Goal: Navigation & Orientation: Find specific page/section

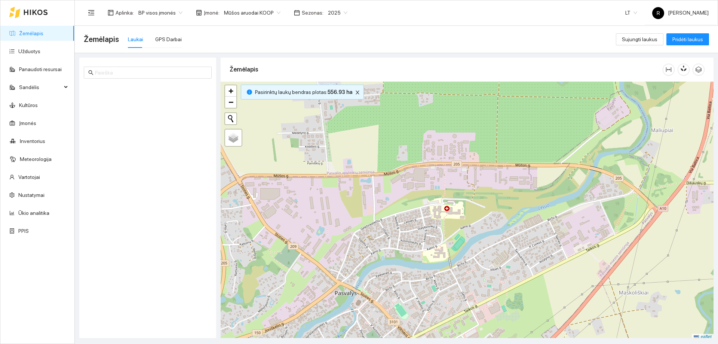
scroll to position [2, 0]
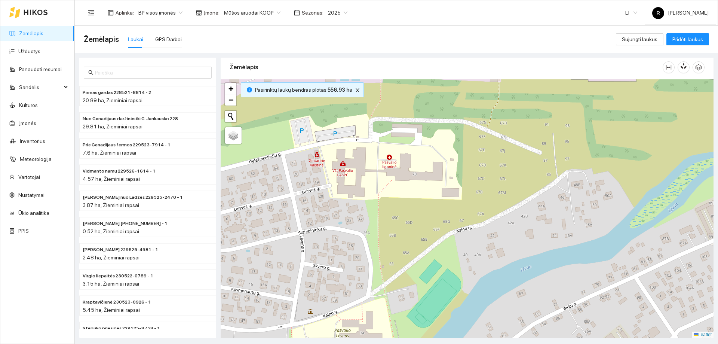
drag, startPoint x: 457, startPoint y: 201, endPoint x: 475, endPoint y: 322, distance: 122.5
click at [475, 322] on div at bounding box center [467, 208] width 493 height 259
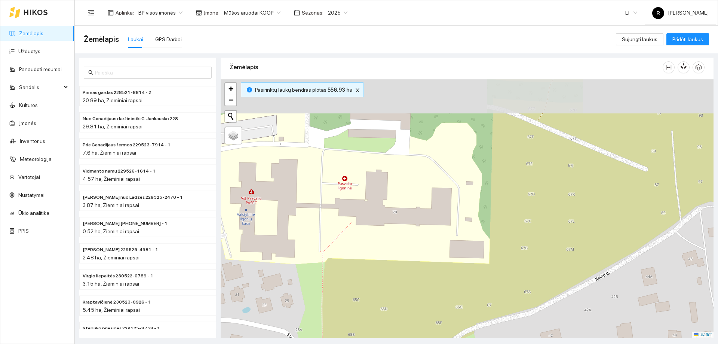
drag, startPoint x: 514, startPoint y: 267, endPoint x: 552, endPoint y: 328, distance: 71.9
click at [550, 343] on html "Žemėlapis Užduotys Panaudoti resursai Sandėlis Kultūros Įmonės Inventorius Mete…" at bounding box center [359, 172] width 718 height 344
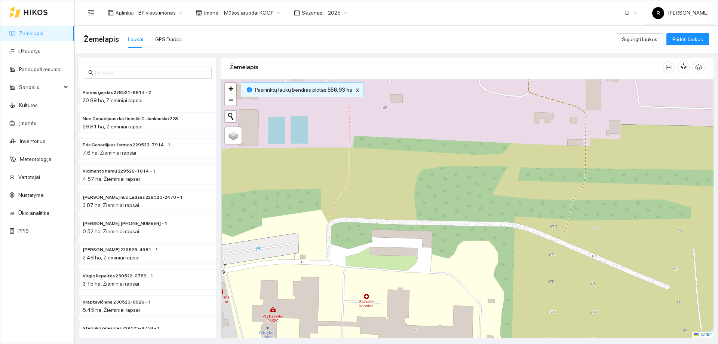
drag, startPoint x: 549, startPoint y: 241, endPoint x: 562, endPoint y: 303, distance: 63.5
click at [570, 343] on html "Žemėlapis Užduotys Panaudoti resursai Sandėlis Kultūros Įmonės Inventorius Mete…" at bounding box center [359, 172] width 718 height 344
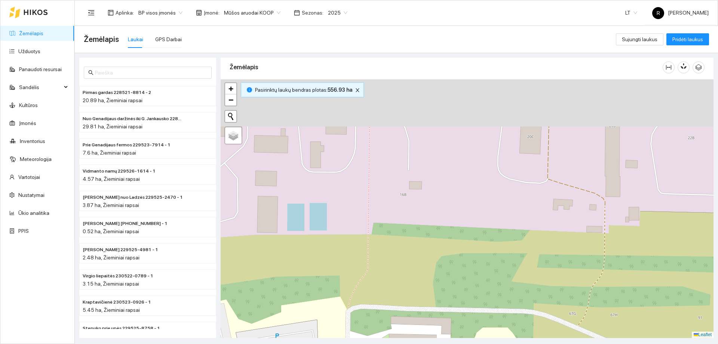
drag, startPoint x: 563, startPoint y: 354, endPoint x: 595, endPoint y: 358, distance: 31.4
click at [595, 343] on html "Žemėlapis Užduotys Panaudoti resursai Sandėlis Kultūros Įmonės Inventorius Mete…" at bounding box center [359, 172] width 718 height 344
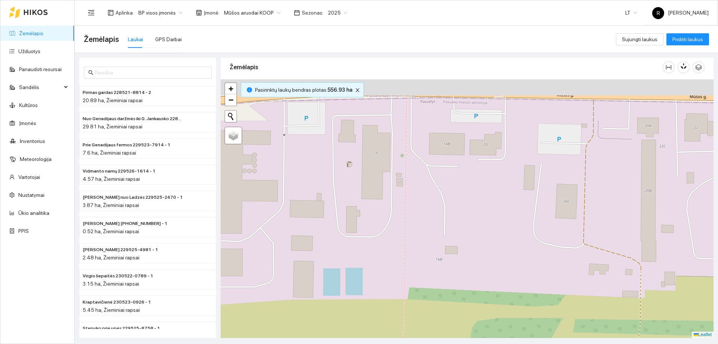
drag, startPoint x: 593, startPoint y: 155, endPoint x: 600, endPoint y: 265, distance: 109.5
click at [613, 263] on div at bounding box center [467, 208] width 493 height 259
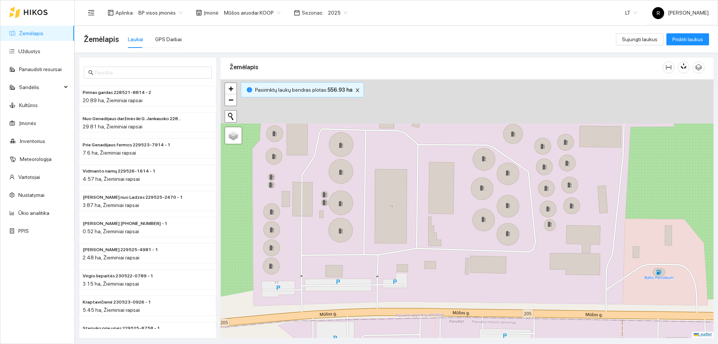
drag, startPoint x: 522, startPoint y: 280, endPoint x: 517, endPoint y: 279, distance: 5.0
click at [526, 302] on div at bounding box center [467, 208] width 493 height 259
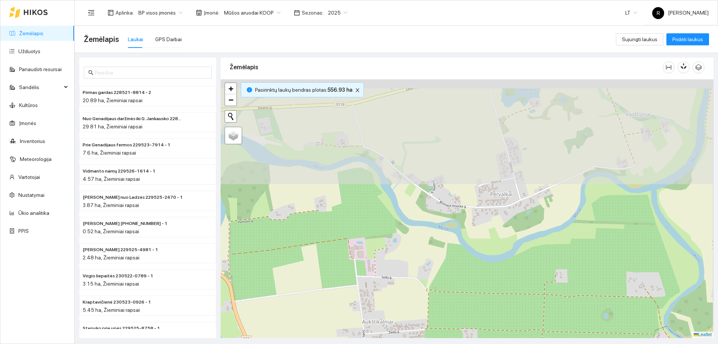
drag, startPoint x: 450, startPoint y: 181, endPoint x: 458, endPoint y: 306, distance: 124.8
click at [445, 343] on html "Žemėlapis Užduotys Panaudoti resursai Sandėlis Kultūros Įmonės Inventorius Mete…" at bounding box center [359, 172] width 718 height 344
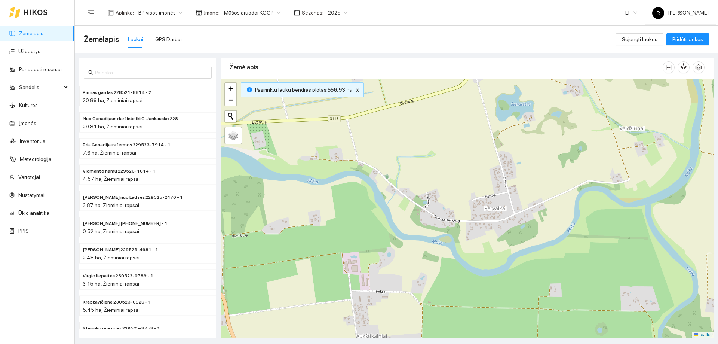
drag, startPoint x: 459, startPoint y: 230, endPoint x: 473, endPoint y: 358, distance: 129.1
click at [473, 343] on html "Žemėlapis Užduotys Panaudoti resursai Sandėlis Kultūros Įmonės Inventorius Mete…" at bounding box center [359, 172] width 718 height 344
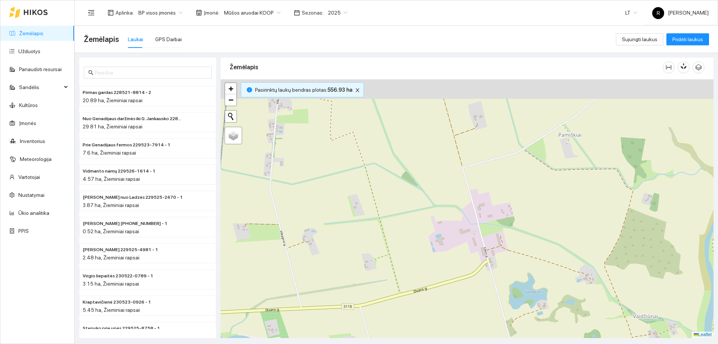
drag, startPoint x: 440, startPoint y: 244, endPoint x: 456, endPoint y: 285, distance: 44.7
click at [450, 298] on div at bounding box center [467, 208] width 493 height 259
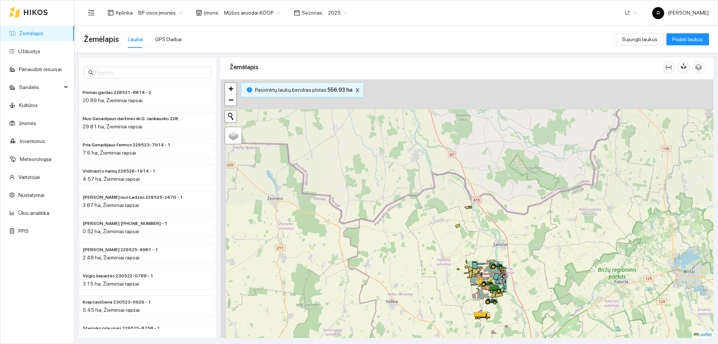
drag, startPoint x: 474, startPoint y: 158, endPoint x: 481, endPoint y: 309, distance: 151.7
click at [481, 316] on div at bounding box center [467, 208] width 493 height 259
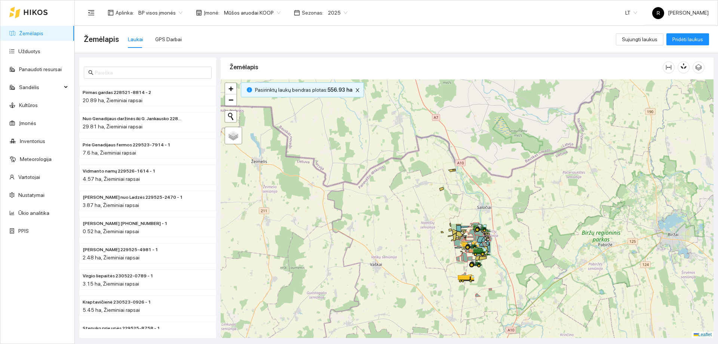
drag, startPoint x: 479, startPoint y: 281, endPoint x: 473, endPoint y: 214, distance: 67.2
click at [471, 215] on div at bounding box center [467, 208] width 493 height 259
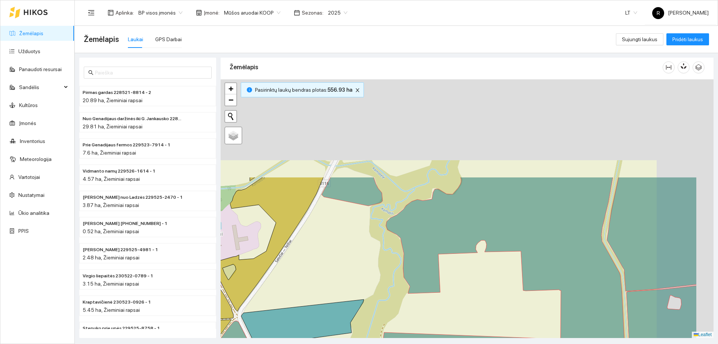
drag, startPoint x: 523, startPoint y: 222, endPoint x: 404, endPoint y: 272, distance: 128.6
click at [398, 324] on div at bounding box center [467, 208] width 493 height 259
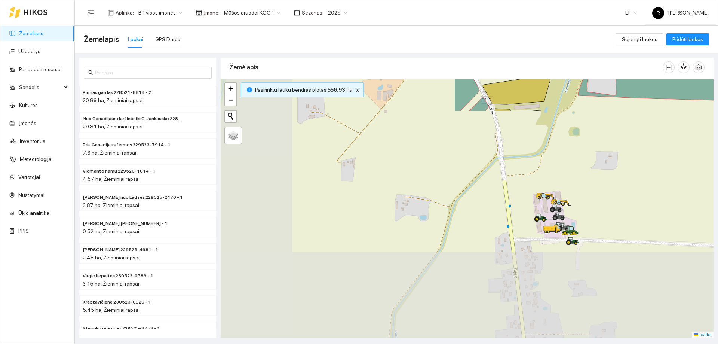
drag, startPoint x: 433, startPoint y: 221, endPoint x: 718, endPoint y: -45, distance: 389.9
click at [718, 0] on html "Žemėlapis Užduotys Panaudoti resursai Sandėlis Kultūros Įmonės Inventorius Mete…" at bounding box center [359, 172] width 718 height 344
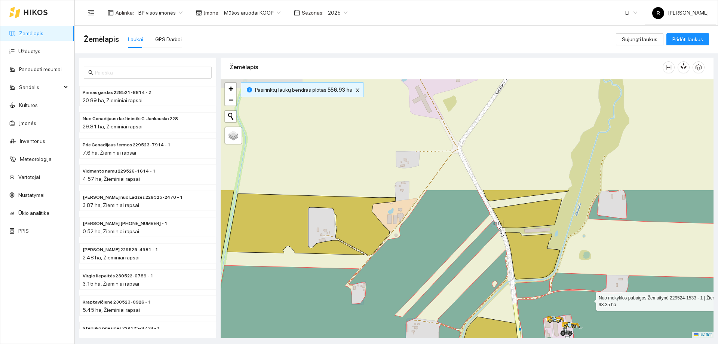
drag, startPoint x: 580, startPoint y: 162, endPoint x: 590, endPoint y: 255, distance: 93.7
click at [590, 296] on icon at bounding box center [644, 279] width 255 height 178
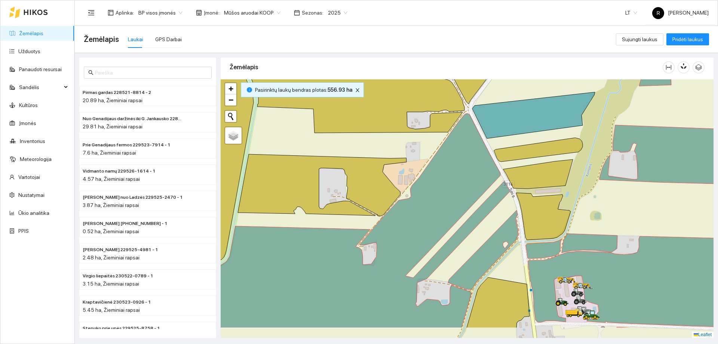
drag, startPoint x: 573, startPoint y: 208, endPoint x: 581, endPoint y: 220, distance: 14.5
click at [573, 175] on div at bounding box center [467, 208] width 493 height 259
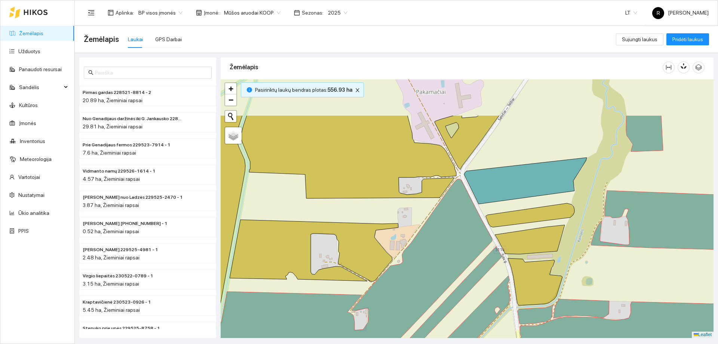
drag, startPoint x: 553, startPoint y: 210, endPoint x: 496, endPoint y: 340, distance: 141.7
click at [499, 339] on main "Žemėlapis Laukai GPS Darbai Sujungti laukus Pridėti laukus Pirmas gardas 228521…" at bounding box center [397, 185] width 644 height 318
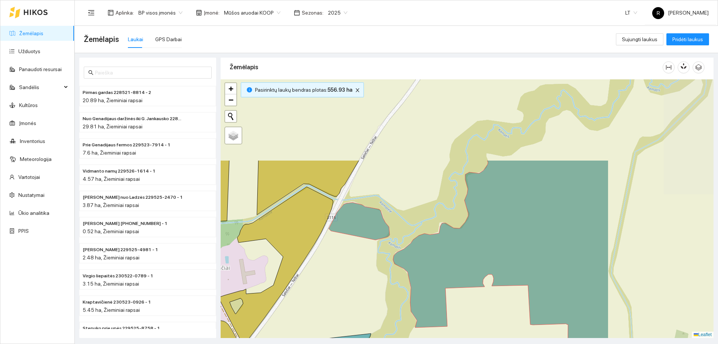
drag, startPoint x: 524, startPoint y: 222, endPoint x: 454, endPoint y: 232, distance: 70.7
click at [454, 232] on div at bounding box center [467, 208] width 493 height 259
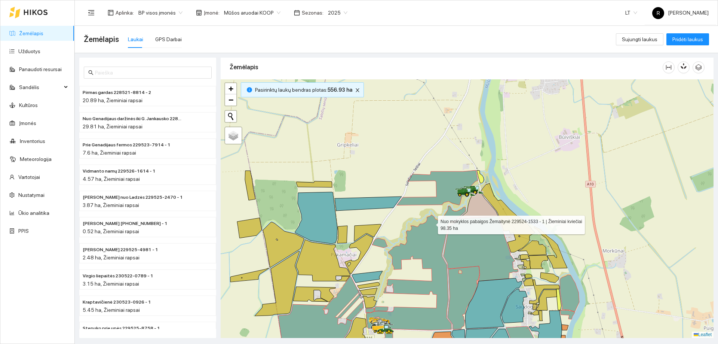
drag, startPoint x: 504, startPoint y: 185, endPoint x: 431, endPoint y: 224, distance: 82.5
click at [431, 224] on icon at bounding box center [416, 268] width 100 height 124
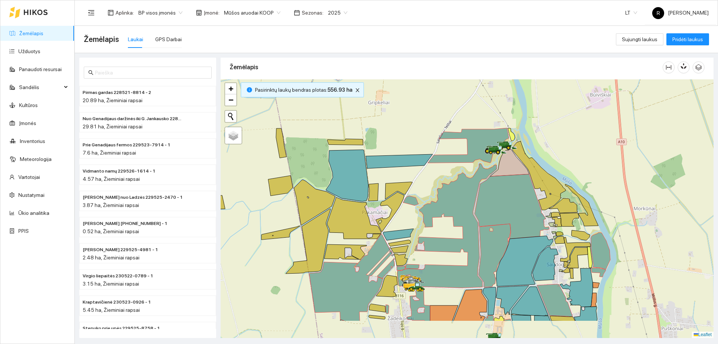
drag, startPoint x: 437, startPoint y: 225, endPoint x: 484, endPoint y: 150, distance: 87.7
click at [483, 164] on icon at bounding box center [447, 226] width 100 height 124
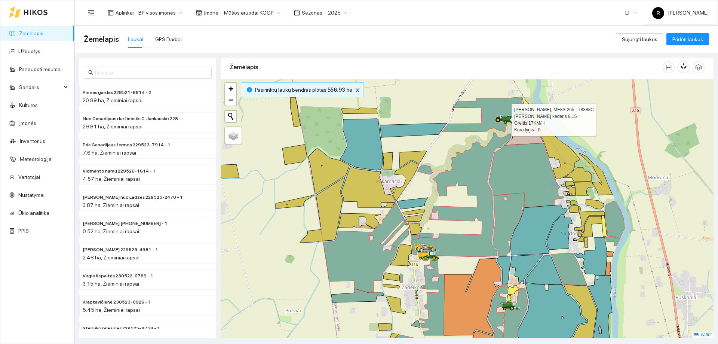
click at [500, 119] on icon at bounding box center [498, 119] width 5 height 5
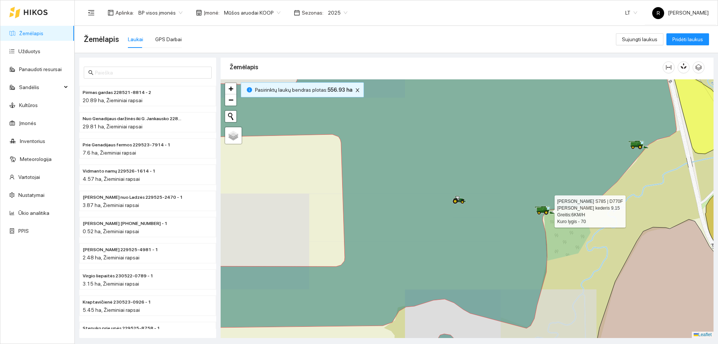
click at [546, 214] on icon at bounding box center [546, 212] width 4 height 4
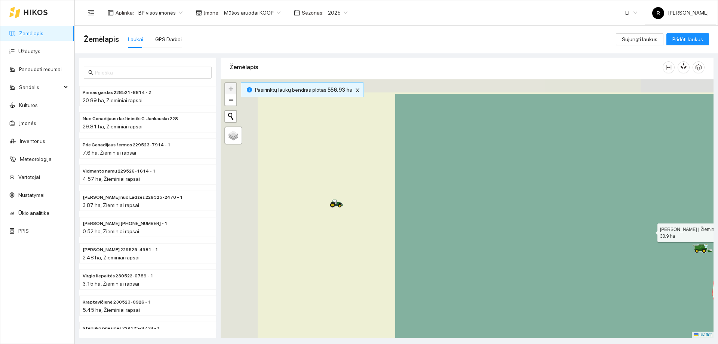
drag, startPoint x: 427, startPoint y: 190, endPoint x: 651, endPoint y: 230, distance: 227.7
click at [651, 230] on icon at bounding box center [691, 249] width 593 height 311
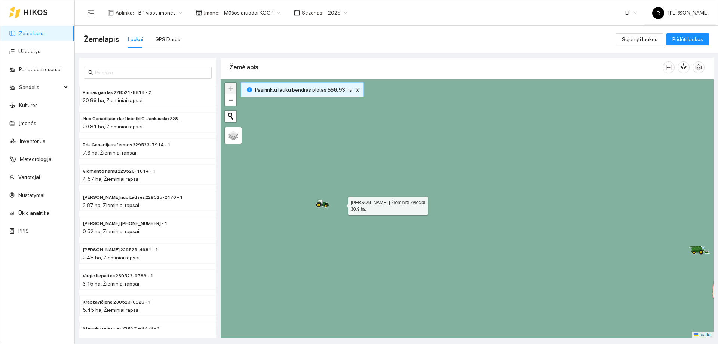
click at [342, 204] on icon at bounding box center [467, 208] width 593 height 311
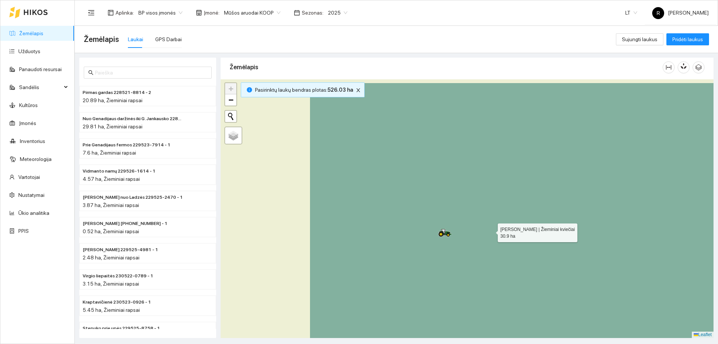
drag, startPoint x: 348, startPoint y: 200, endPoint x: 489, endPoint y: 230, distance: 144.2
click at [489, 230] on icon at bounding box center [606, 238] width 593 height 311
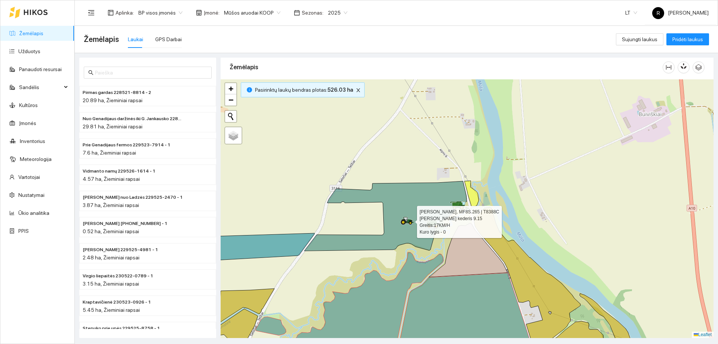
click at [409, 221] on icon at bounding box center [407, 220] width 13 height 6
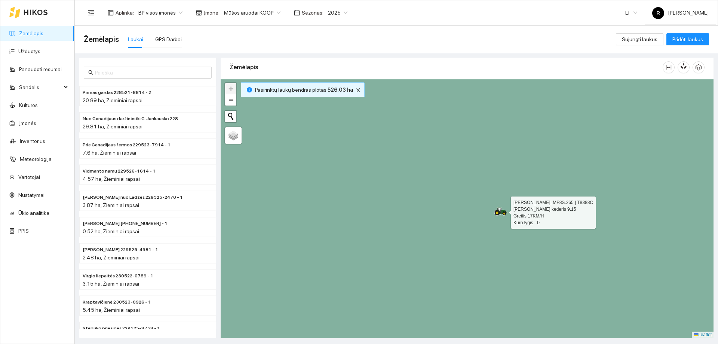
click at [506, 211] on icon at bounding box center [501, 211] width 13 height 8
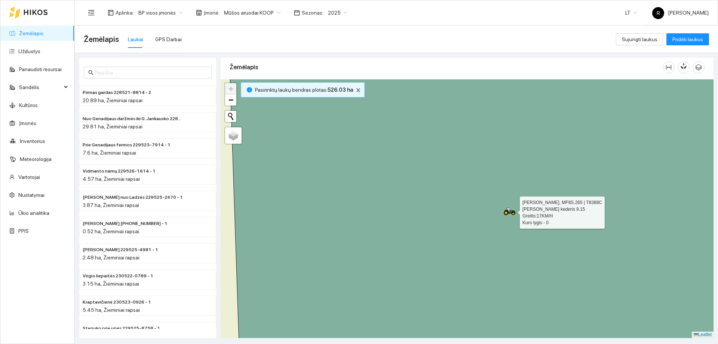
click at [508, 209] on icon at bounding box center [510, 211] width 13 height 8
click at [508, 209] on icon at bounding box center [506, 210] width 4 height 4
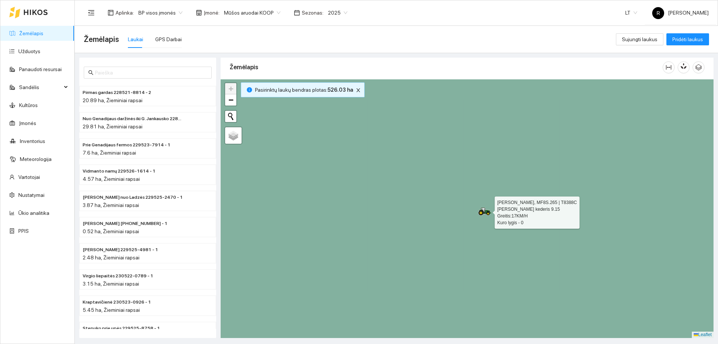
click at [508, 209] on icon at bounding box center [477, 208] width 534 height 311
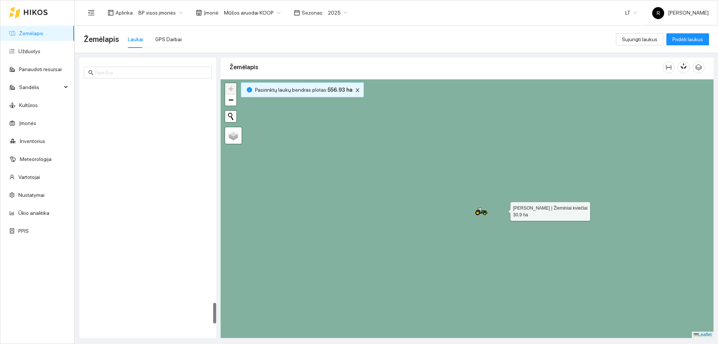
scroll to position [2619, 0]
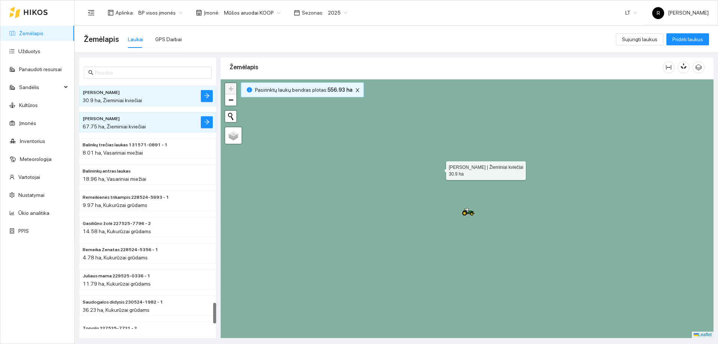
click at [481, 212] on icon at bounding box center [486, 208] width 554 height 311
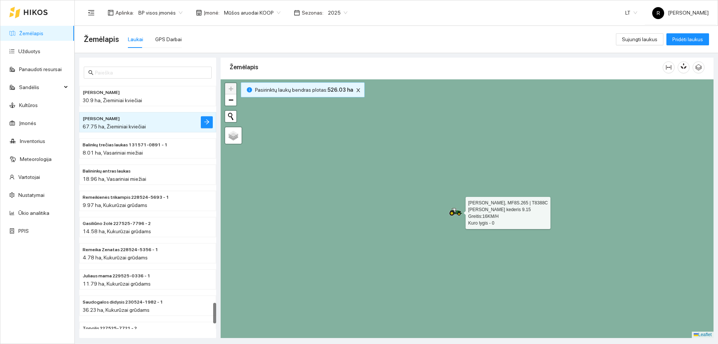
click at [454, 209] on icon at bounding box center [455, 210] width 4 height 4
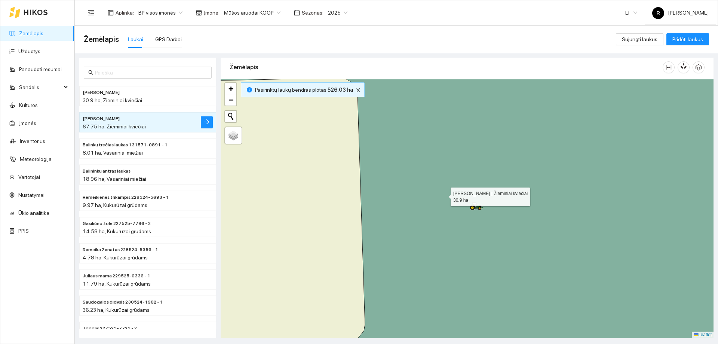
click at [444, 195] on icon at bounding box center [467, 208] width 593 height 311
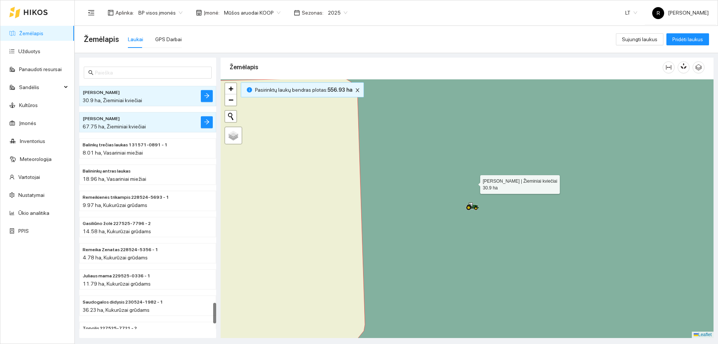
click at [486, 171] on icon at bounding box center [467, 208] width 593 height 311
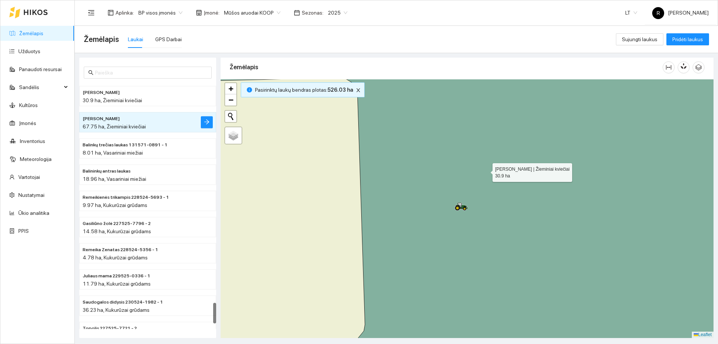
drag, startPoint x: 486, startPoint y: 171, endPoint x: 456, endPoint y: 159, distance: 32.3
click at [456, 159] on icon at bounding box center [467, 208] width 593 height 311
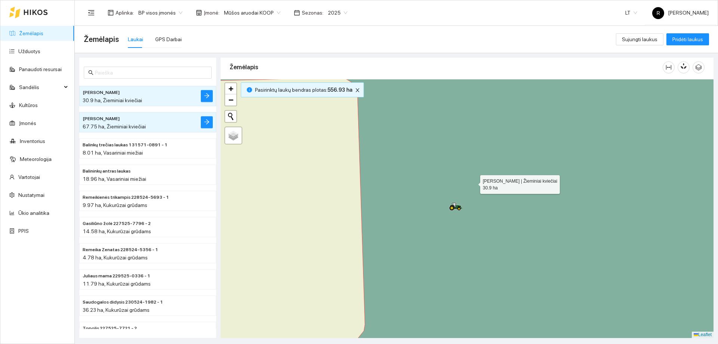
click at [441, 166] on icon at bounding box center [467, 208] width 593 height 311
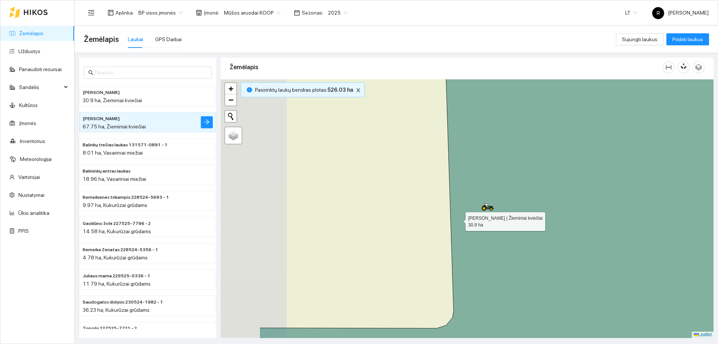
drag, startPoint x: 370, startPoint y: 233, endPoint x: 476, endPoint y: 211, distance: 108.7
click at [474, 211] on icon at bounding box center [556, 195] width 593 height 311
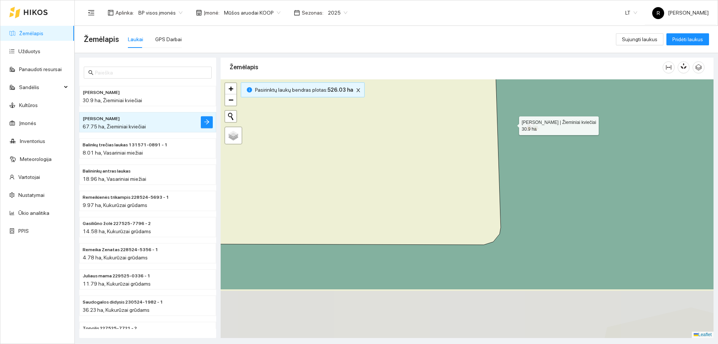
drag, startPoint x: 483, startPoint y: 205, endPoint x: 510, endPoint y: 88, distance: 120.5
click at [510, 88] on icon at bounding box center [497, 134] width 593 height 311
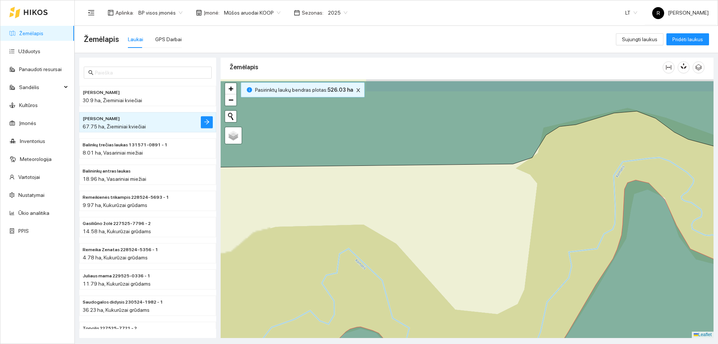
drag, startPoint x: 551, startPoint y: 138, endPoint x: 441, endPoint y: 262, distance: 165.4
click at [441, 262] on div at bounding box center [467, 208] width 493 height 259
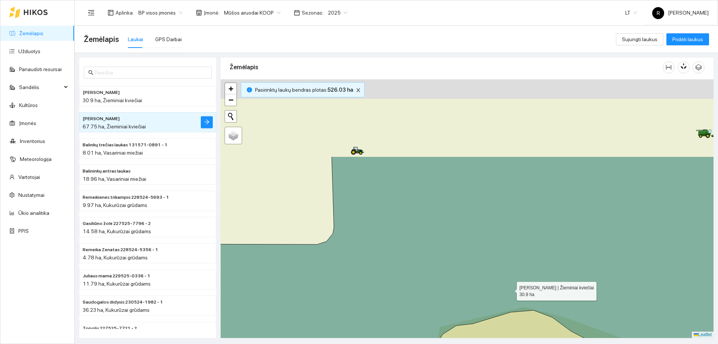
drag, startPoint x: 519, startPoint y: 174, endPoint x: 508, endPoint y: 326, distance: 151.9
click at [508, 326] on icon at bounding box center [451, 262] width 576 height 212
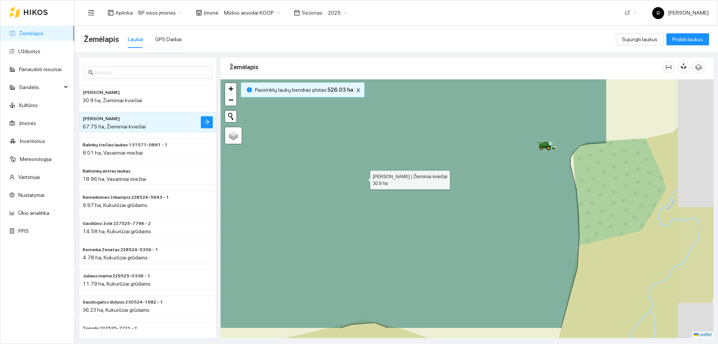
drag, startPoint x: 521, startPoint y: 214, endPoint x: 364, endPoint y: 178, distance: 160.8
click at [364, 178] on icon at bounding box center [310, 172] width 593 height 311
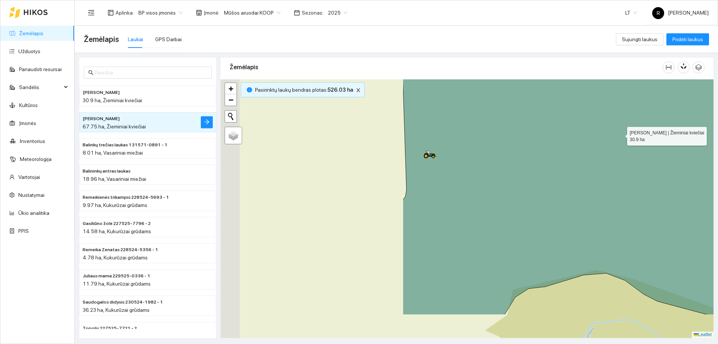
drag, startPoint x: 399, startPoint y: 180, endPoint x: 529, endPoint y: 145, distance: 134.8
click at [589, 144] on icon at bounding box center [692, 159] width 578 height 311
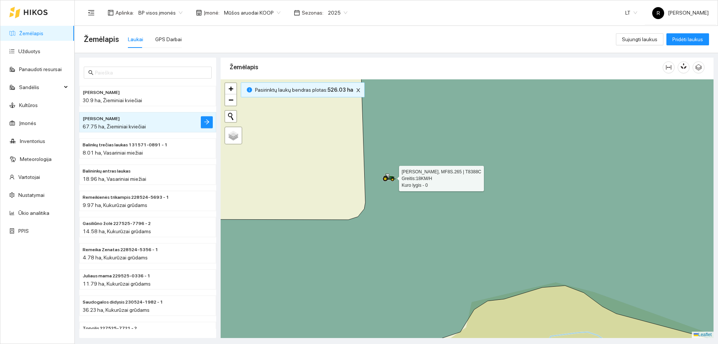
click at [383, 169] on icon at bounding box center [467, 198] width 593 height 290
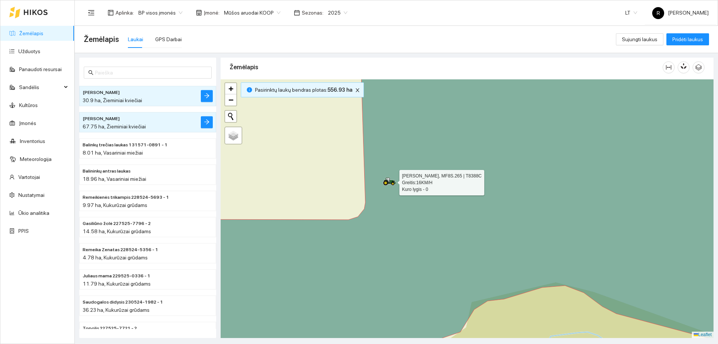
click at [699, 210] on div at bounding box center [699, 210] width 0 height 0
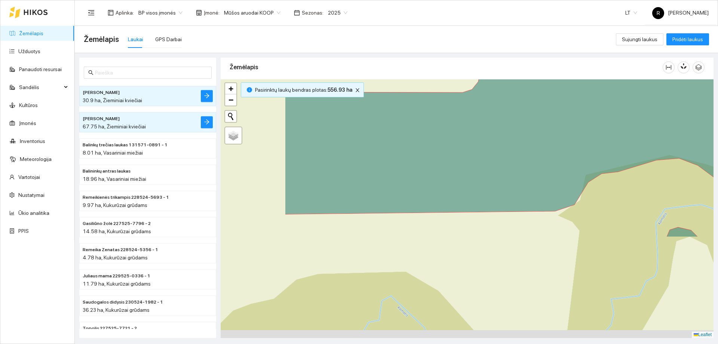
drag, startPoint x: 343, startPoint y: 167, endPoint x: 531, endPoint y: -28, distance: 270.4
click at [531, 0] on html "Žemėlapis Užduotys Panaudoti resursai Sandėlis Kultūros Įmonės Inventorius Mete…" at bounding box center [359, 172] width 718 height 344
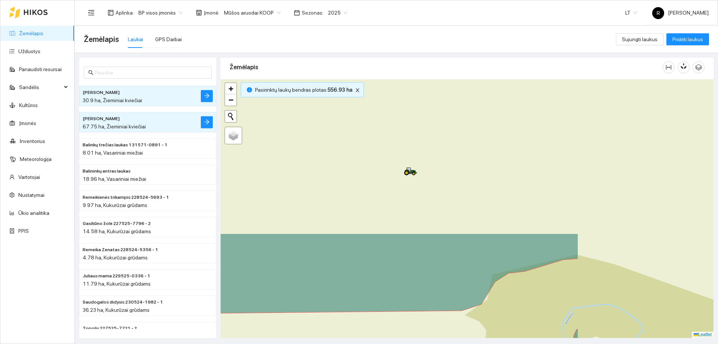
drag, startPoint x: 526, startPoint y: 178, endPoint x: 339, endPoint y: 358, distance: 259.6
click at [339, 343] on html "Žemėlapis Užduotys Panaudoti resursai Sandėlis Kultūros Įmonės Inventorius Mete…" at bounding box center [359, 172] width 718 height 344
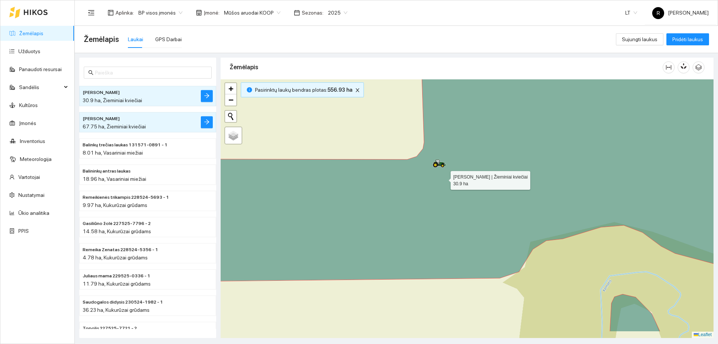
drag, startPoint x: 401, startPoint y: 214, endPoint x: 521, endPoint y: 165, distance: 129.0
click at [464, 170] on icon at bounding box center [506, 152] width 593 height 263
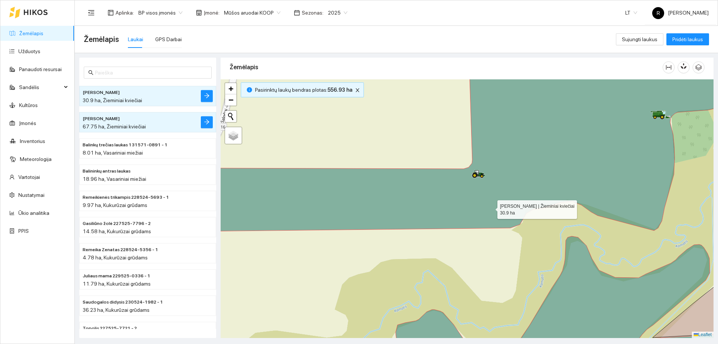
drag, startPoint x: 509, startPoint y: 193, endPoint x: 490, endPoint y: 210, distance: 25.7
click at [490, 210] on icon at bounding box center [451, 148] width 592 height 165
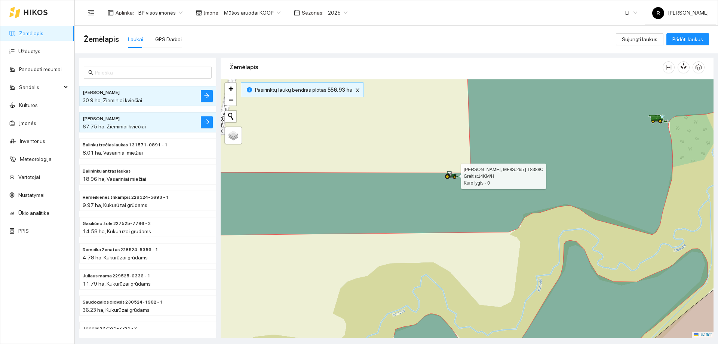
click at [456, 177] on icon at bounding box center [451, 175] width 13 height 8
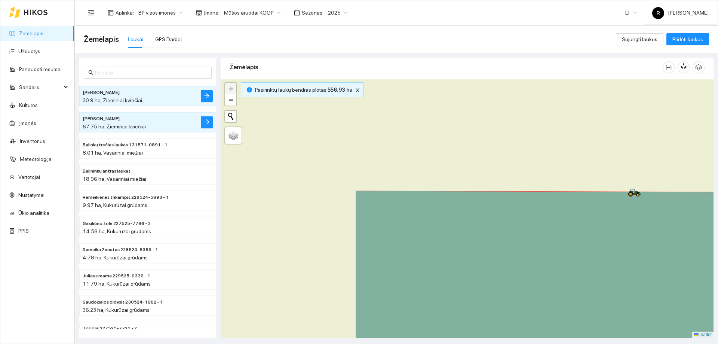
drag, startPoint x: 407, startPoint y: 214, endPoint x: 551, endPoint y: 180, distance: 148.7
click at [553, 184] on icon at bounding box center [651, 188] width 593 height 311
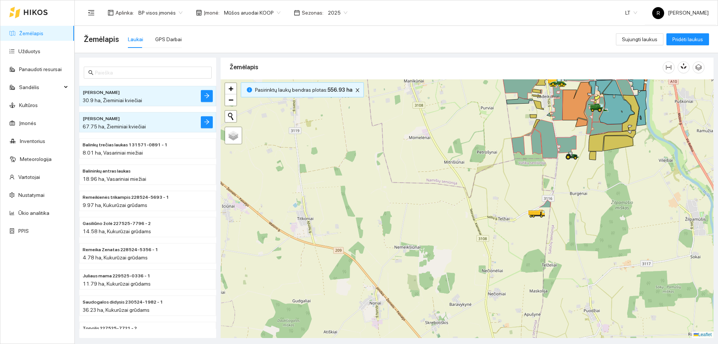
drag, startPoint x: 449, startPoint y: 241, endPoint x: 455, endPoint y: 102, distance: 139.3
click at [470, 89] on div at bounding box center [467, 208] width 493 height 259
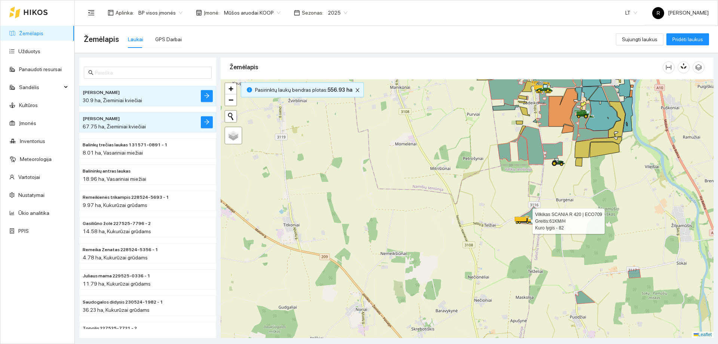
click at [525, 214] on div at bounding box center [522, 219] width 13 height 11
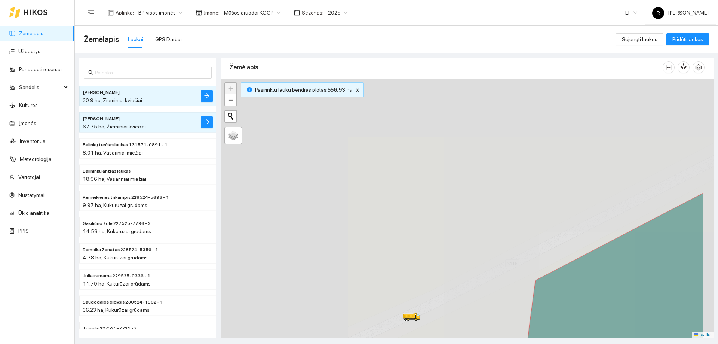
drag, startPoint x: 562, startPoint y: 166, endPoint x: 480, endPoint y: 205, distance: 90.4
click at [457, 314] on div at bounding box center [467, 208] width 493 height 259
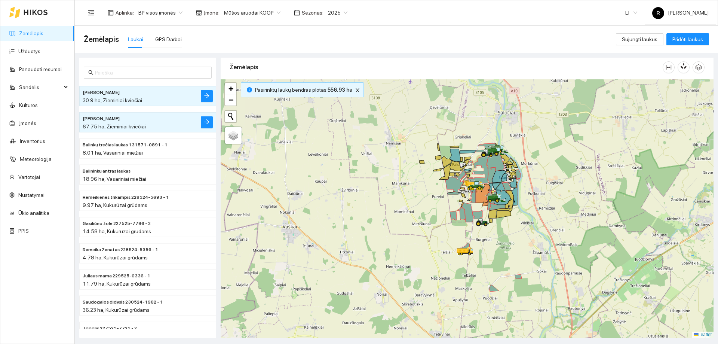
drag, startPoint x: 497, startPoint y: 180, endPoint x: 462, endPoint y: 246, distance: 74.8
click at [462, 246] on div at bounding box center [464, 251] width 13 height 11
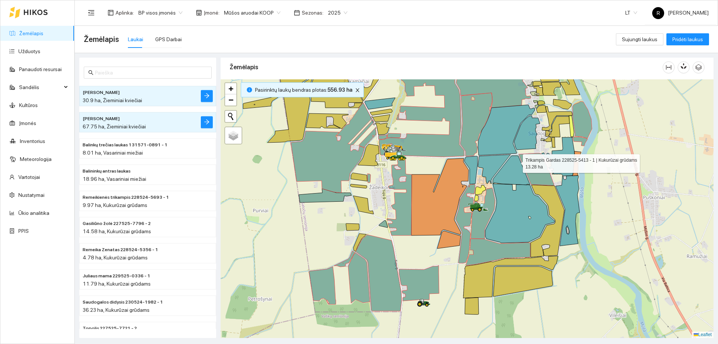
drag, startPoint x: 514, startPoint y: 136, endPoint x: 516, endPoint y: 162, distance: 25.5
click at [516, 162] on icon at bounding box center [511, 170] width 37 height 29
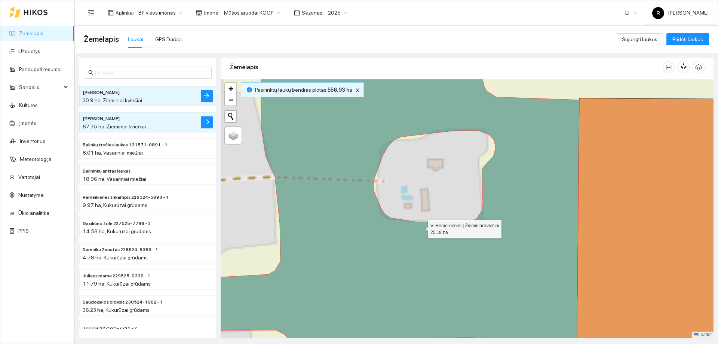
drag, startPoint x: 407, startPoint y: 155, endPoint x: 465, endPoint y: 342, distance: 195.7
click at [463, 342] on main "Žemėlapis Laukai GPS Darbai Sujungti laukus Pridėti laukus Dagiai didysis 23652…" at bounding box center [397, 185] width 644 height 318
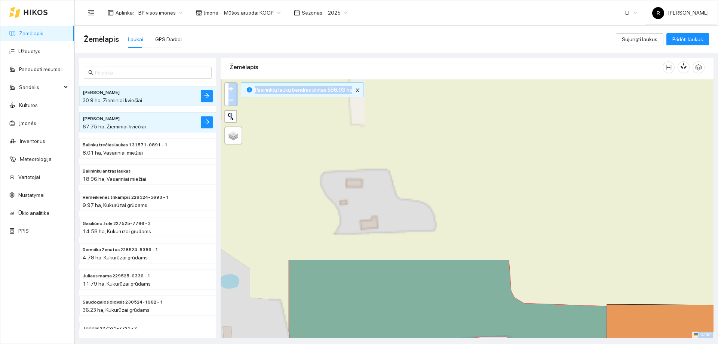
drag, startPoint x: 456, startPoint y: 103, endPoint x: 496, endPoint y: 230, distance: 133.0
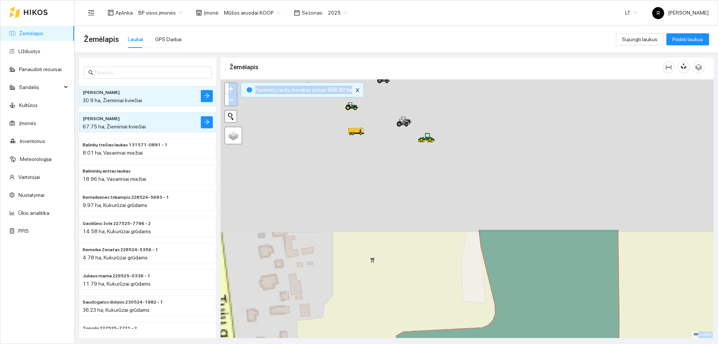
drag, startPoint x: 488, startPoint y: 182, endPoint x: 612, endPoint y: 265, distance: 148.4
click at [618, 343] on html "Žemėlapis Užduotys Panaudoti resursai Sandėlis Kultūros Įmonės Inventorius Mete…" at bounding box center [359, 172] width 718 height 344
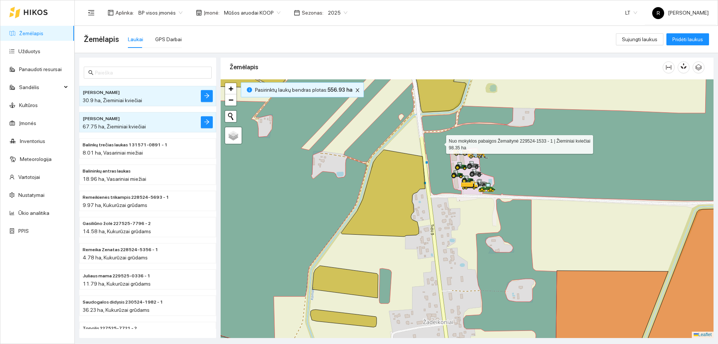
drag, startPoint x: 438, startPoint y: 110, endPoint x: 442, endPoint y: 156, distance: 45.5
click at [442, 156] on div "Žemėlapis" at bounding box center [467, 195] width 493 height 280
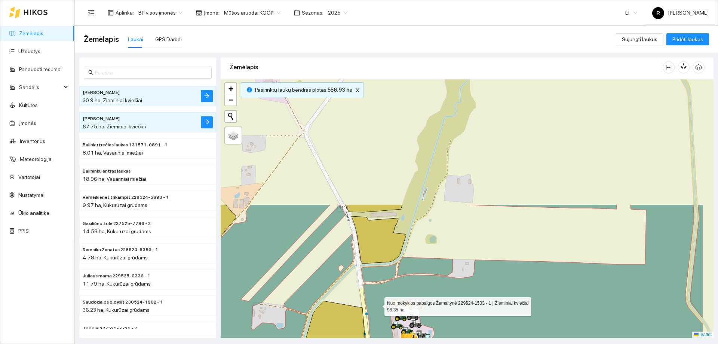
drag, startPoint x: 437, startPoint y: 163, endPoint x: 382, endPoint y: 310, distance: 156.9
click at [383, 343] on html "Žemėlapis Užduotys Panaudoti resursai Sandėlis Kultūros Įmonės Inventorius Mete…" at bounding box center [359, 172] width 718 height 344
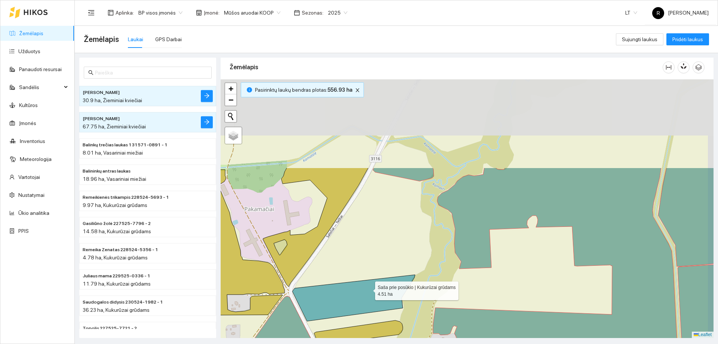
drag, startPoint x: 389, startPoint y: 171, endPoint x: 371, endPoint y: 223, distance: 55.1
click at [369, 286] on icon at bounding box center [354, 298] width 123 height 46
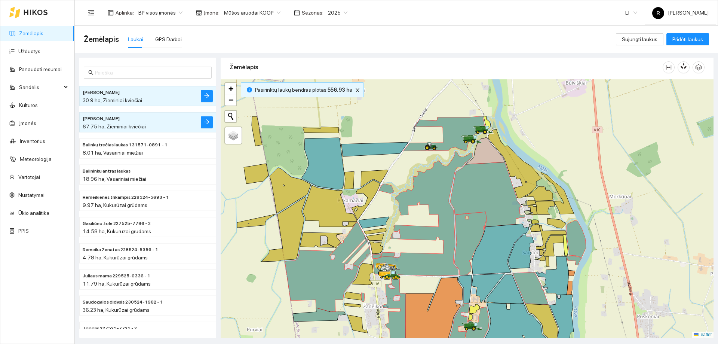
drag, startPoint x: 401, startPoint y: 187, endPoint x: 379, endPoint y: 217, distance: 37.2
click at [379, 217] on div at bounding box center [467, 208] width 493 height 259
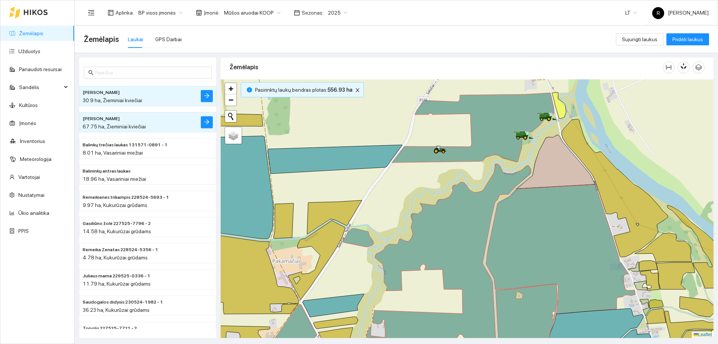
drag, startPoint x: 420, startPoint y: 171, endPoint x: 447, endPoint y: 166, distance: 27.4
click at [447, 166] on div at bounding box center [467, 208] width 493 height 259
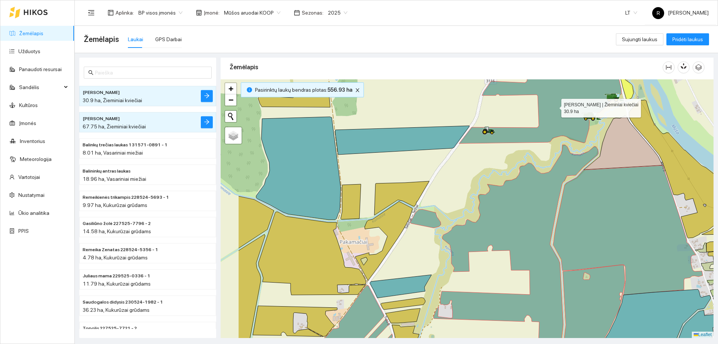
drag, startPoint x: 487, startPoint y: 125, endPoint x: 550, endPoint y: 113, distance: 63.7
click at [554, 107] on icon at bounding box center [540, 109] width 162 height 70
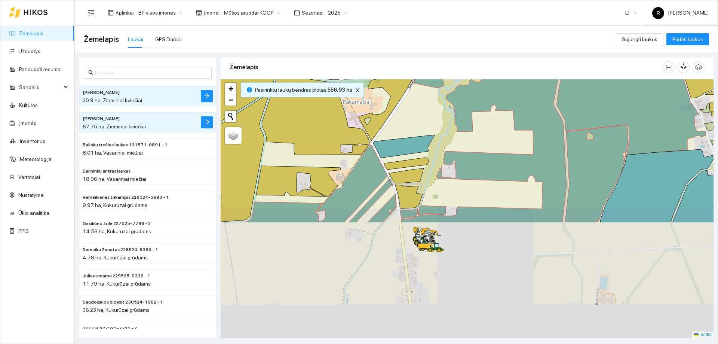
drag, startPoint x: 472, startPoint y: 201, endPoint x: 475, endPoint y: 9, distance: 192.0
click at [475, 9] on section "Aplinka : BP visos įmonės Įmonė : Mūšos aruodai KOOP Sezonas : 2025 LT R Rimant…" at bounding box center [397, 172] width 644 height 344
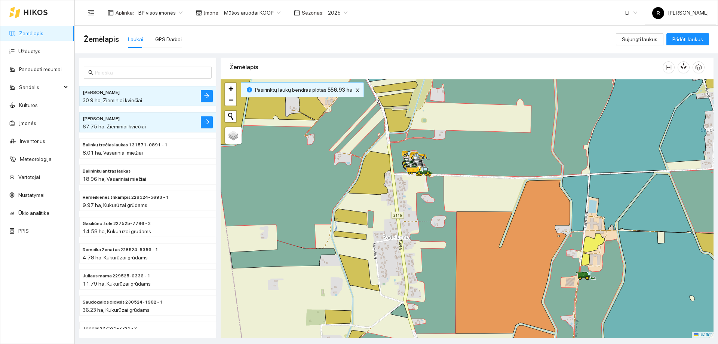
drag, startPoint x: 475, startPoint y: 153, endPoint x: 465, endPoint y: 128, distance: 27.2
click at [465, 128] on div at bounding box center [467, 208] width 493 height 259
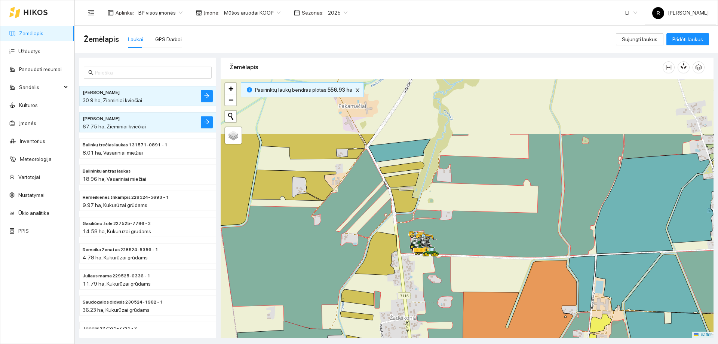
drag, startPoint x: 532, startPoint y: 172, endPoint x: 546, endPoint y: 284, distance: 112.0
click at [545, 257] on icon at bounding box center [483, 195] width 172 height 123
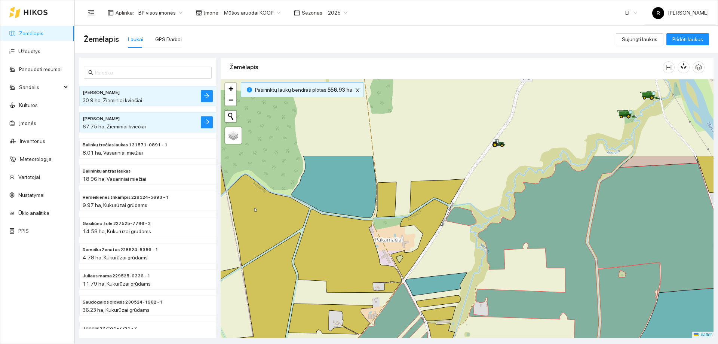
drag, startPoint x: 502, startPoint y: 220, endPoint x: 532, endPoint y: 314, distance: 98.7
click at [532, 323] on div at bounding box center [467, 208] width 493 height 259
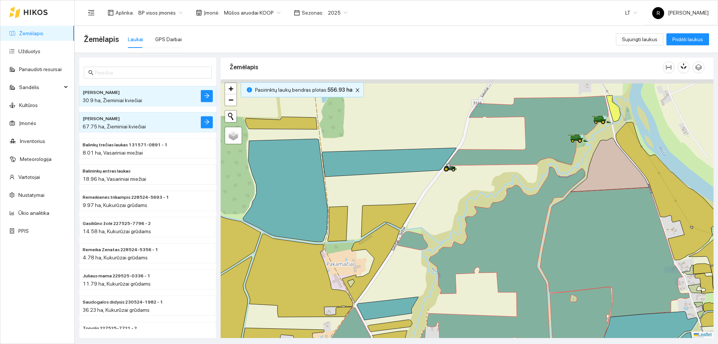
drag, startPoint x: 520, startPoint y: 251, endPoint x: 448, endPoint y: 290, distance: 82.2
click at [448, 290] on div at bounding box center [467, 208] width 493 height 259
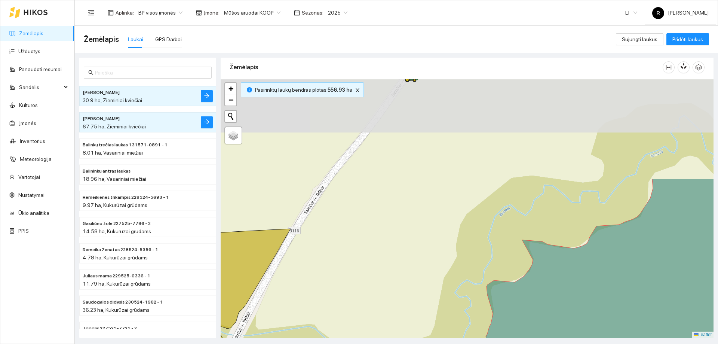
drag, startPoint x: 439, startPoint y: 233, endPoint x: 464, endPoint y: 358, distance: 128.1
click at [464, 343] on html "Žemėlapis Užduotys Panaudoti resursai Sandėlis Kultūros Įmonės Inventorius Mete…" at bounding box center [359, 172] width 718 height 344
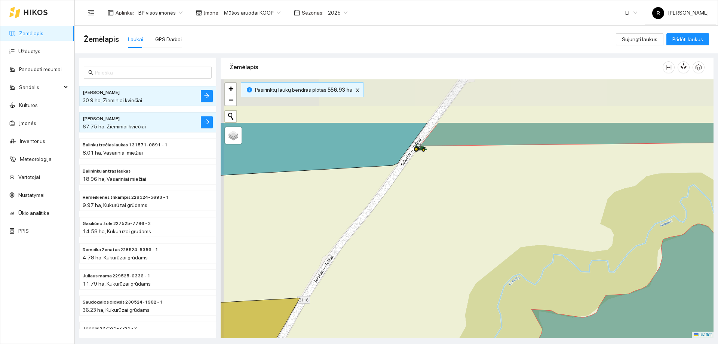
drag, startPoint x: 452, startPoint y: 231, endPoint x: 461, endPoint y: 309, distance: 78.7
click at [461, 309] on div at bounding box center [467, 208] width 493 height 259
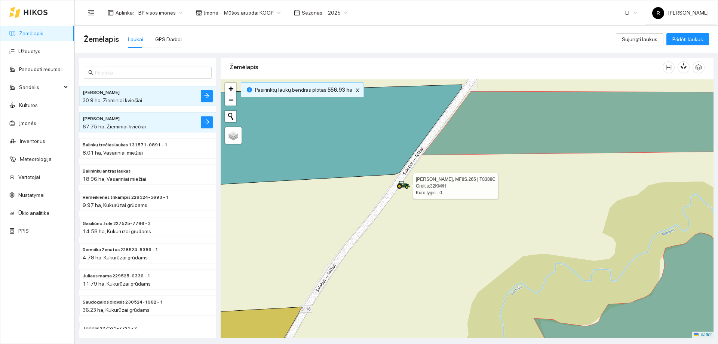
click at [404, 184] on icon at bounding box center [403, 185] width 13 height 8
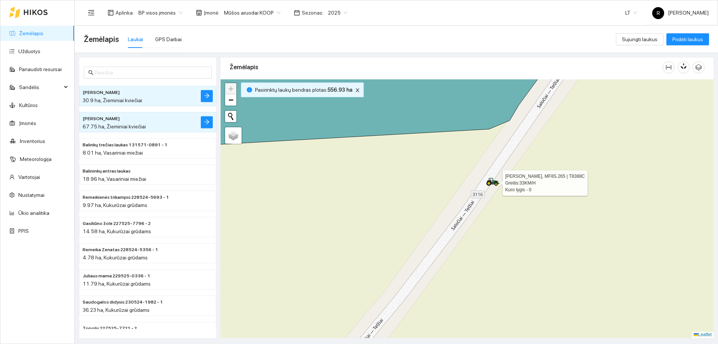
click at [498, 181] on div at bounding box center [467, 208] width 493 height 259
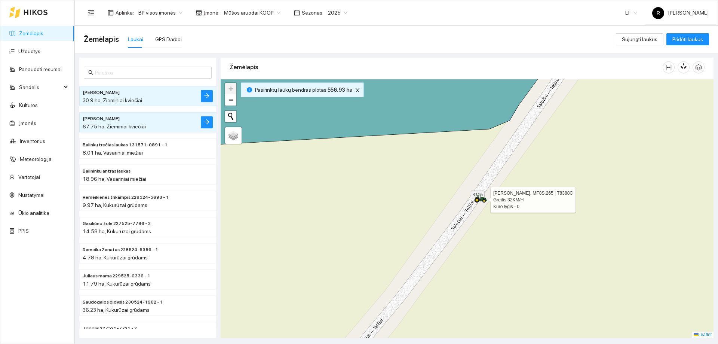
click at [486, 195] on icon at bounding box center [480, 199] width 13 height 8
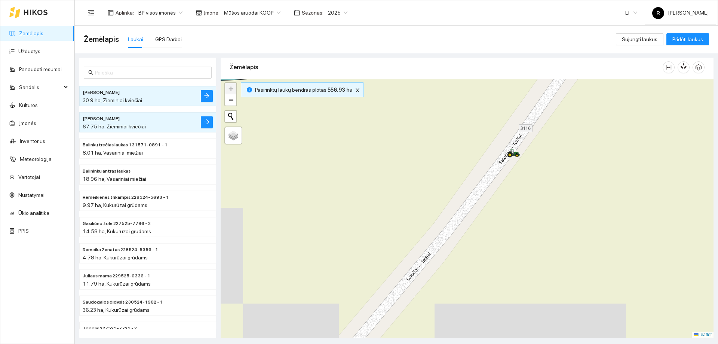
click at [517, 159] on div at bounding box center [467, 208] width 493 height 259
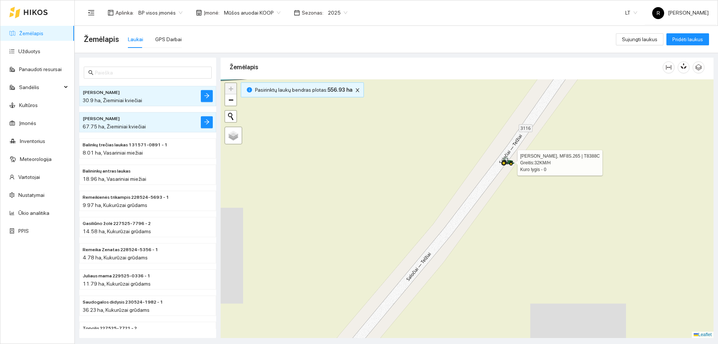
click at [512, 162] on div at bounding box center [467, 208] width 493 height 259
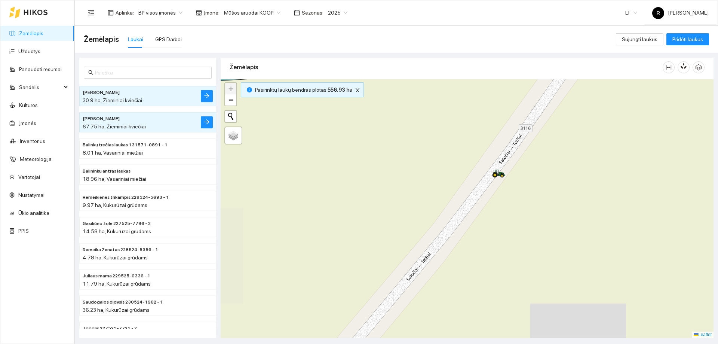
drag, startPoint x: 507, startPoint y: 167, endPoint x: 477, endPoint y: 184, distance: 34.4
click at [500, 173] on div at bounding box center [467, 208] width 493 height 259
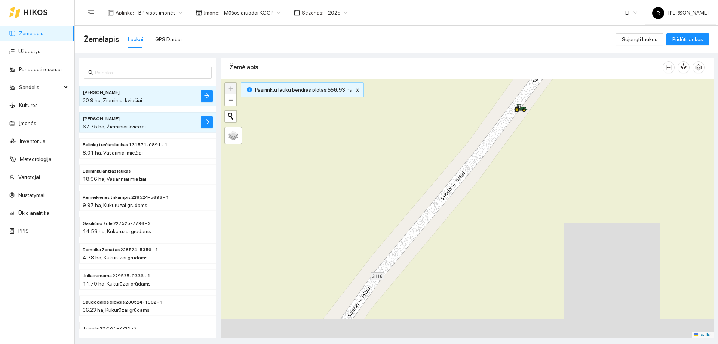
drag, startPoint x: 358, startPoint y: 225, endPoint x: 570, endPoint y: 97, distance: 247.9
click at [551, 98] on div at bounding box center [467, 208] width 493 height 259
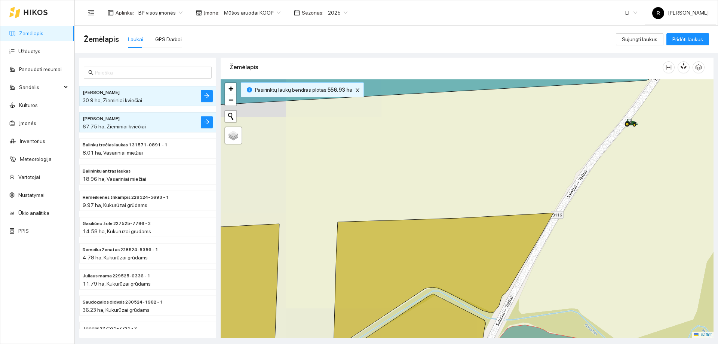
drag, startPoint x: 587, startPoint y: 150, endPoint x: 511, endPoint y: 173, distance: 78.7
click at [511, 175] on div at bounding box center [467, 208] width 493 height 259
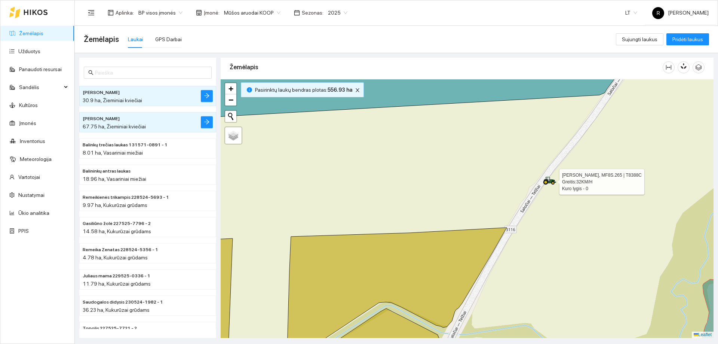
click at [546, 181] on icon at bounding box center [549, 181] width 13 height 8
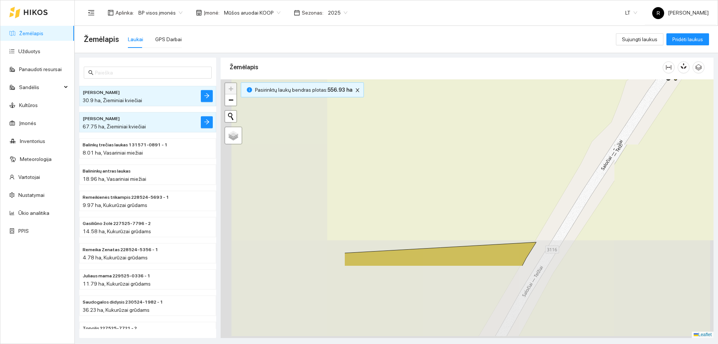
drag, startPoint x: 499, startPoint y: 212, endPoint x: 698, endPoint y: 96, distance: 230.0
click at [692, 100] on div at bounding box center [467, 208] width 493 height 259
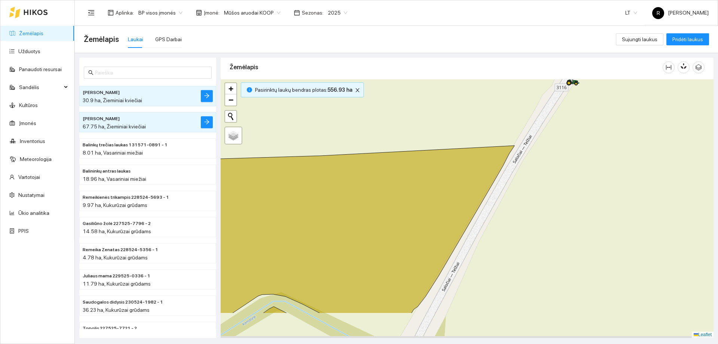
drag, startPoint x: 567, startPoint y: 177, endPoint x: 508, endPoint y: 126, distance: 77.4
click at [508, 126] on div at bounding box center [467, 208] width 493 height 259
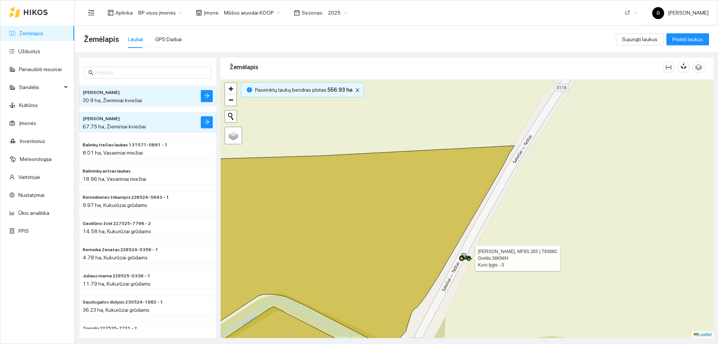
click at [464, 257] on icon at bounding box center [465, 257] width 13 height 8
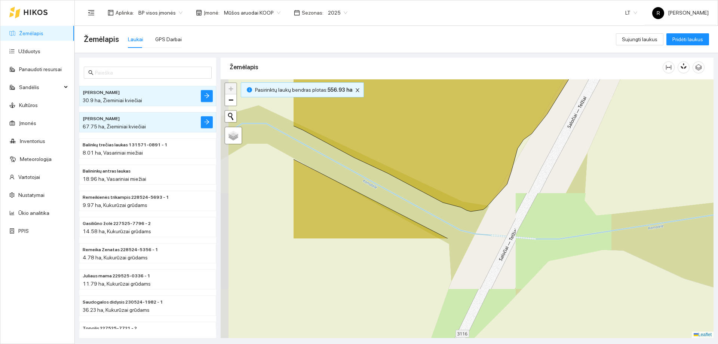
drag, startPoint x: 485, startPoint y: 213, endPoint x: 563, endPoint y: 131, distance: 113.5
click at [563, 131] on div at bounding box center [467, 208] width 493 height 259
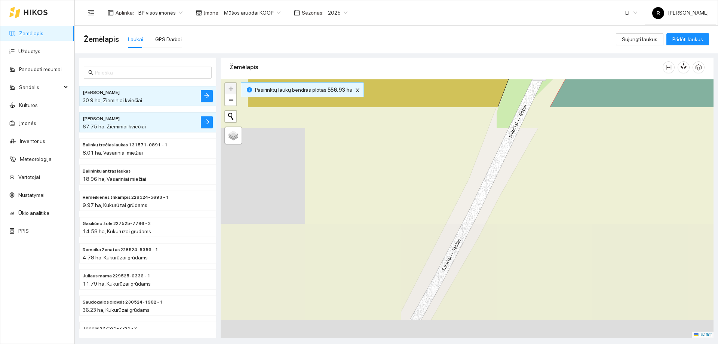
drag, startPoint x: 479, startPoint y: 284, endPoint x: 558, endPoint y: -1, distance: 295.4
click at [558, 0] on html "Žemėlapis Užduotys Panaudoti resursai Sandėlis Kultūros Įmonės Inventorius Mete…" at bounding box center [359, 172] width 718 height 344
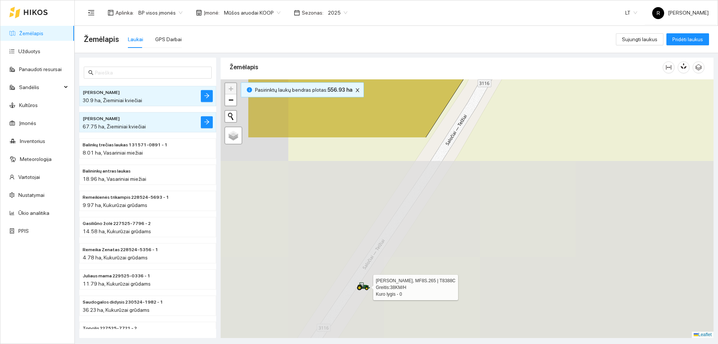
drag, startPoint x: 384, startPoint y: 192, endPoint x: 461, endPoint y: -34, distance: 238.8
click at [461, 0] on html "Žemėlapis Užduotys Panaudoti resursai Sandėlis Kultūros Įmonės Inventorius Mete…" at bounding box center [359, 172] width 718 height 344
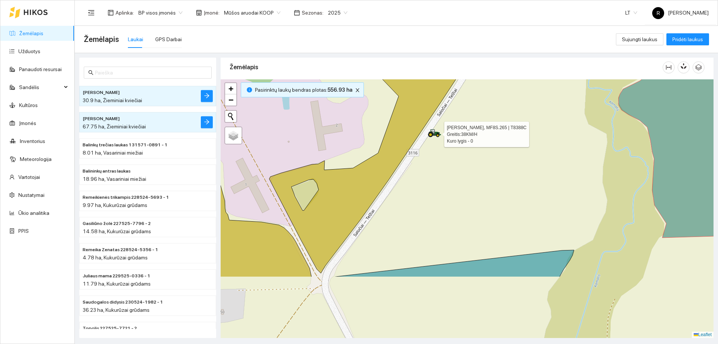
drag, startPoint x: 437, startPoint y: 173, endPoint x: 439, endPoint y: -39, distance: 212.2
click at [439, 0] on html "Žemėlapis Užduotys Panaudoti resursai Sandėlis Kultūros Įmonės Inventorius Mete…" at bounding box center [359, 172] width 718 height 344
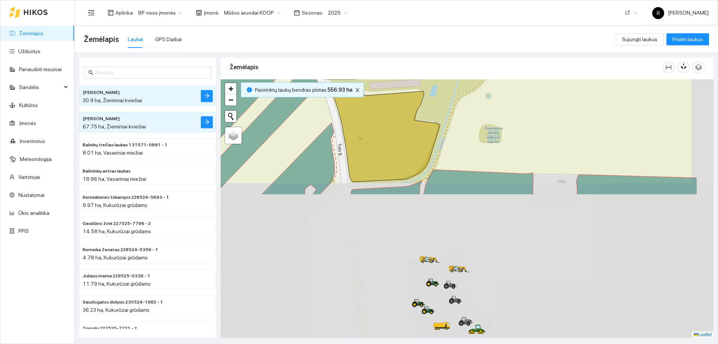
drag, startPoint x: 427, startPoint y: 139, endPoint x: 335, endPoint y: -45, distance: 206.1
click at [335, 0] on html "Žemėlapis Užduotys Panaudoti resursai Sandėlis Kultūros Įmonės Inventorius Mete…" at bounding box center [359, 172] width 718 height 344
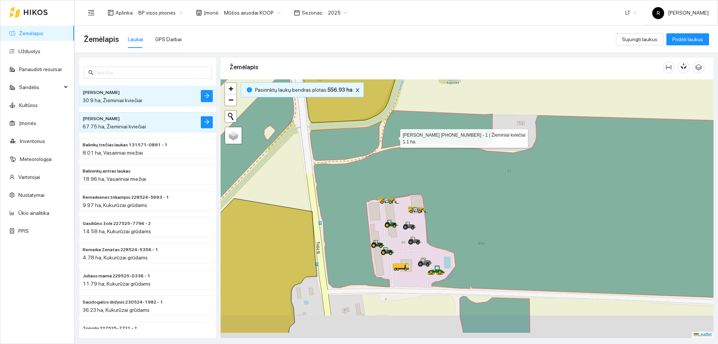
drag, startPoint x: 398, startPoint y: 142, endPoint x: 384, endPoint y: 117, distance: 28.3
click at [384, 117] on icon at bounding box center [437, 129] width 111 height 38
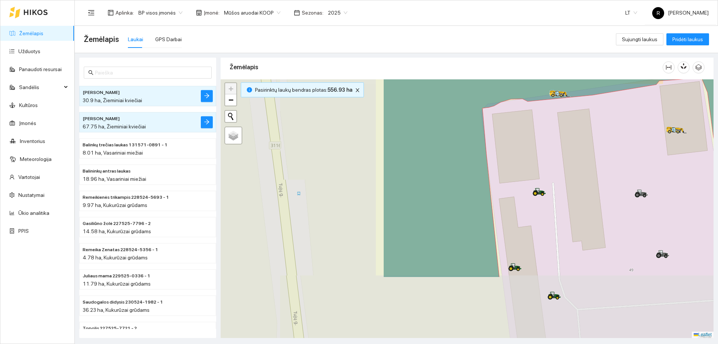
drag, startPoint x: 427, startPoint y: 147, endPoint x: 718, endPoint y: 68, distance: 301.7
click at [718, 68] on main "Žemėlapis Laukai GPS Darbai Sujungti laukus Pridėti laukus Dagiai didysis 23652…" at bounding box center [397, 185] width 644 height 318
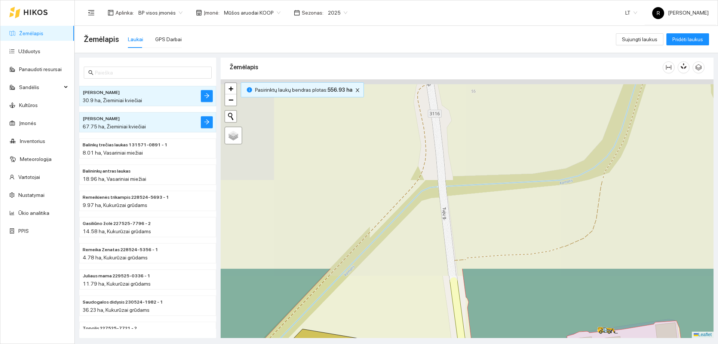
drag, startPoint x: 476, startPoint y: 128, endPoint x: 465, endPoint y: 343, distance: 215.4
click at [465, 343] on main "Žemėlapis Laukai GPS Darbai Sujungti laukus Pridėti laukus Dagiai didysis 23652…" at bounding box center [397, 185] width 644 height 318
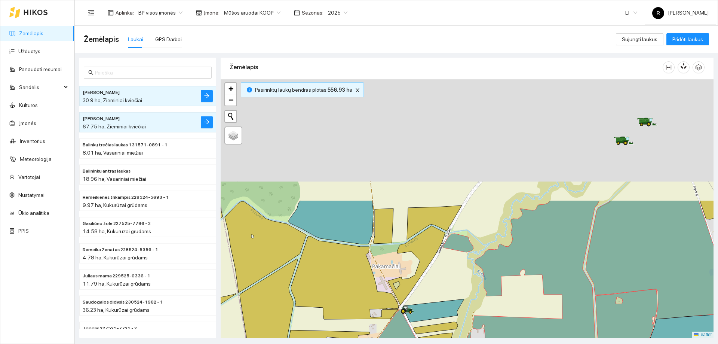
drag, startPoint x: 474, startPoint y: 172, endPoint x: 438, endPoint y: 346, distance: 177.3
click at [438, 343] on html "Žemėlapis Užduotys Panaudoti resursai Sandėlis Kultūros Įmonės Inventorius Mete…" at bounding box center [359, 172] width 718 height 344
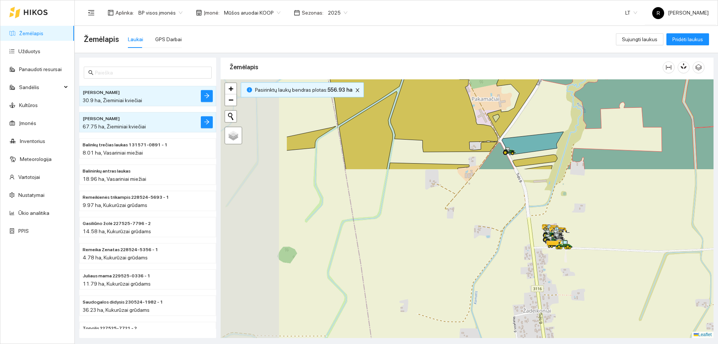
drag, startPoint x: 541, startPoint y: 271, endPoint x: 644, endPoint y: 91, distance: 207.6
click at [655, 79] on icon at bounding box center [649, 86] width 164 height 168
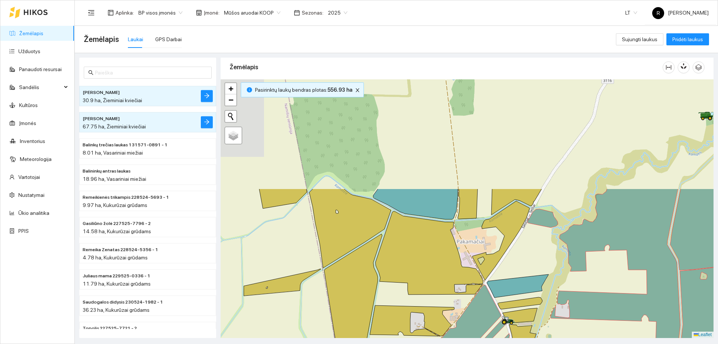
drag, startPoint x: 542, startPoint y: 95, endPoint x: 563, endPoint y: 182, distance: 90.1
click at [523, 246] on div at bounding box center [467, 208] width 493 height 259
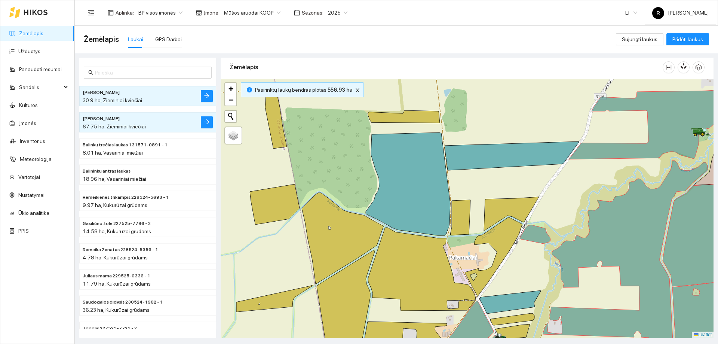
drag, startPoint x: 718, startPoint y: 76, endPoint x: 561, endPoint y: 148, distance: 172.3
click at [565, 174] on main "Žemėlapis Laukai GPS Darbai Sujungti laukus Pridėti laukus Dagiai didysis 23652…" at bounding box center [397, 185] width 644 height 318
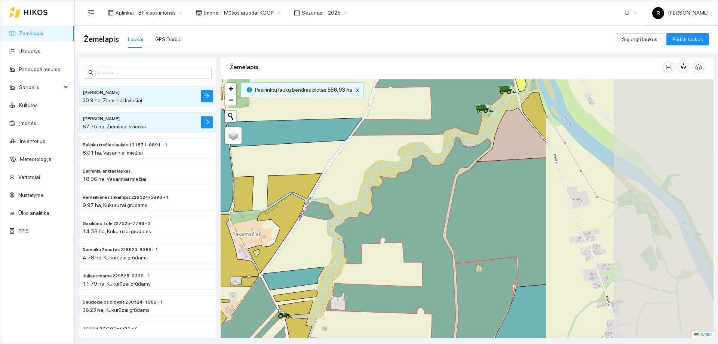
drag, startPoint x: 622, startPoint y: 158, endPoint x: 433, endPoint y: 140, distance: 190.1
click at [433, 140] on div at bounding box center [467, 208] width 493 height 259
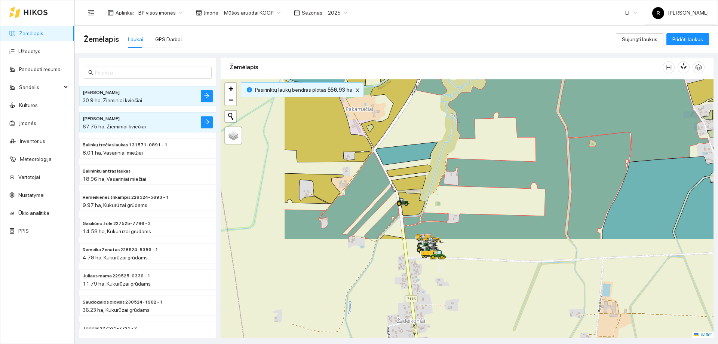
drag, startPoint x: 474, startPoint y: 158, endPoint x: 586, endPoint y: 27, distance: 172.5
click at [586, 28] on main "Žemėlapis Laukai GPS Darbai Sujungti laukus Pridėti laukus Dagiai didysis 23652…" at bounding box center [397, 185] width 644 height 318
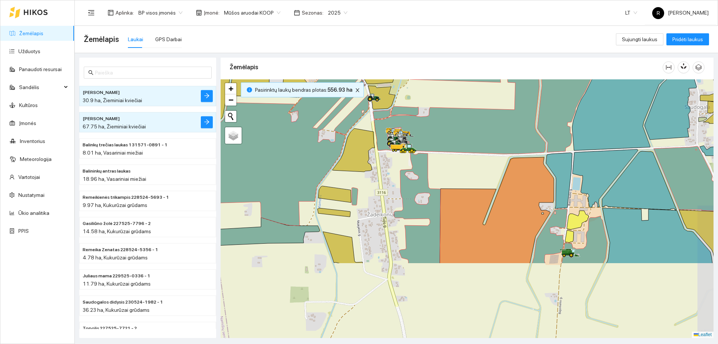
drag, startPoint x: 506, startPoint y: 123, endPoint x: 453, endPoint y: 95, distance: 60.4
click at [453, 95] on div at bounding box center [467, 208] width 493 height 259
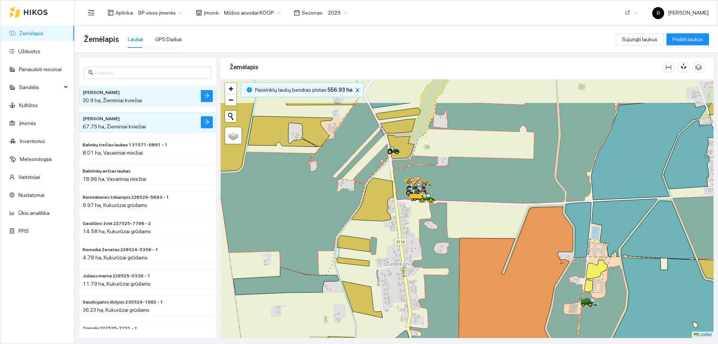
drag, startPoint x: 480, startPoint y: 178, endPoint x: 505, endPoint y: 236, distance: 62.8
click at [505, 236] on div at bounding box center [467, 208] width 493 height 259
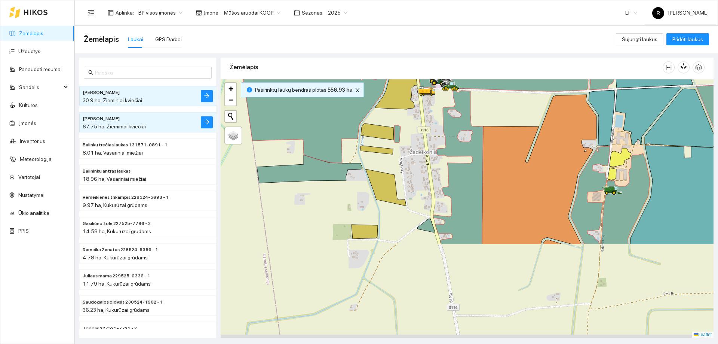
drag, startPoint x: 412, startPoint y: 178, endPoint x: 424, endPoint y: 62, distance: 116.6
click at [424, 62] on div "Žemėlapis" at bounding box center [467, 195] width 493 height 280
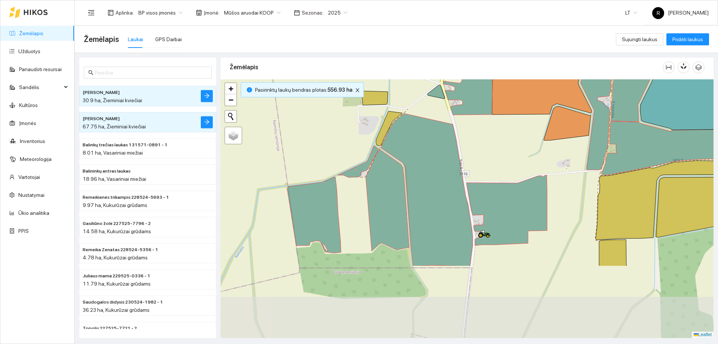
drag, startPoint x: 398, startPoint y: 177, endPoint x: 404, endPoint y: 94, distance: 83.3
click at [404, 94] on div at bounding box center [467, 208] width 493 height 259
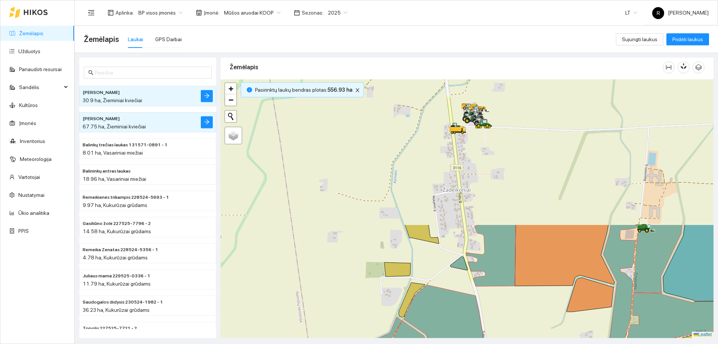
drag, startPoint x: 447, startPoint y: 167, endPoint x: 464, endPoint y: 214, distance: 50.3
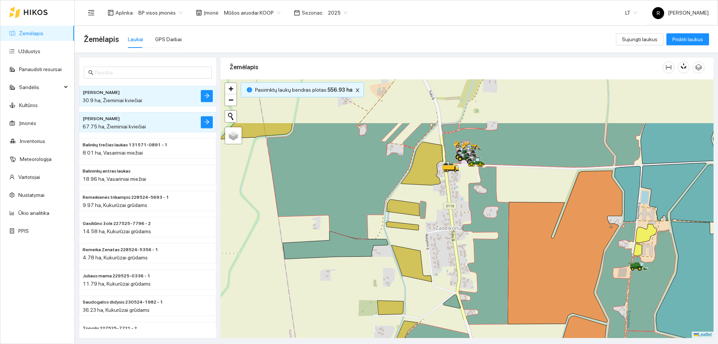
drag, startPoint x: 458, startPoint y: 257, endPoint x: 449, endPoint y: 309, distance: 53.3
click at [452, 311] on div at bounding box center [467, 208] width 493 height 259
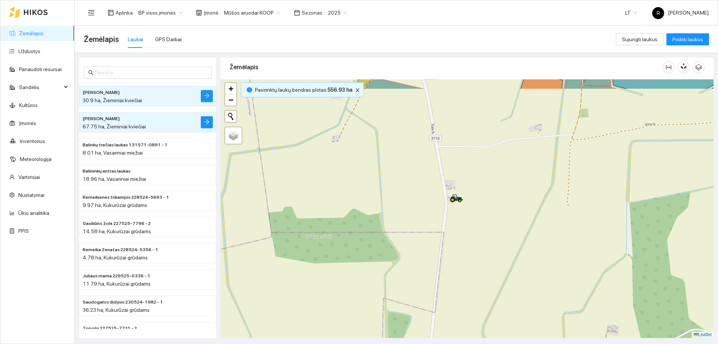
drag, startPoint x: 447, startPoint y: 230, endPoint x: 405, endPoint y: -45, distance: 278.2
click at [405, 0] on html "Žemėlapis Užduotys Panaudoti resursai Sandėlis Kultūros Įmonės Inventorius Mete…" at bounding box center [359, 172] width 718 height 344
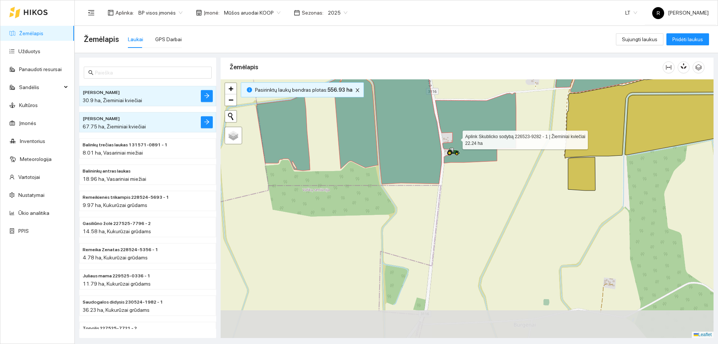
drag, startPoint x: 457, startPoint y: 185, endPoint x: 456, endPoint y: 138, distance: 46.8
click at [456, 138] on icon at bounding box center [476, 128] width 81 height 70
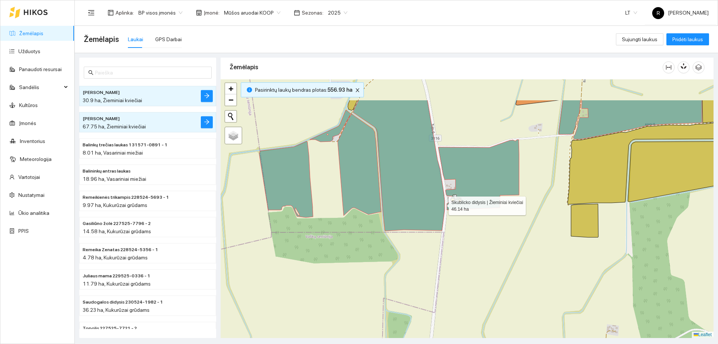
drag, startPoint x: 439, startPoint y: 157, endPoint x: 455, endPoint y: 197, distance: 43.4
click at [444, 203] on icon at bounding box center [399, 165] width 92 height 131
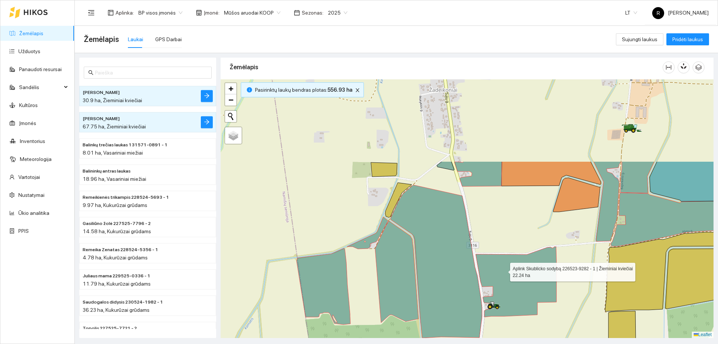
drag, startPoint x: 470, startPoint y: 160, endPoint x: 504, endPoint y: 270, distance: 114.8
click at [504, 270] on icon at bounding box center [516, 282] width 81 height 70
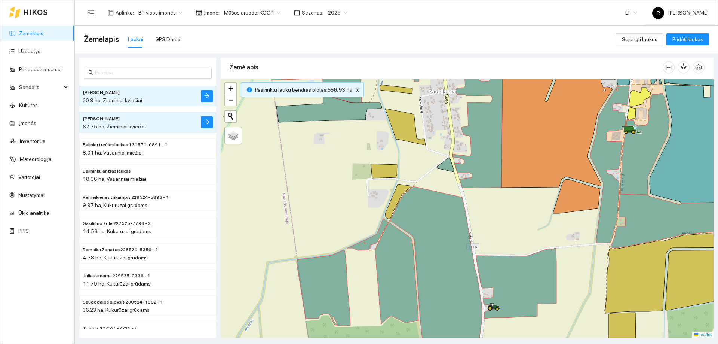
drag, startPoint x: 483, startPoint y: 189, endPoint x: 502, endPoint y: 248, distance: 62.5
click at [502, 248] on div at bounding box center [467, 208] width 493 height 259
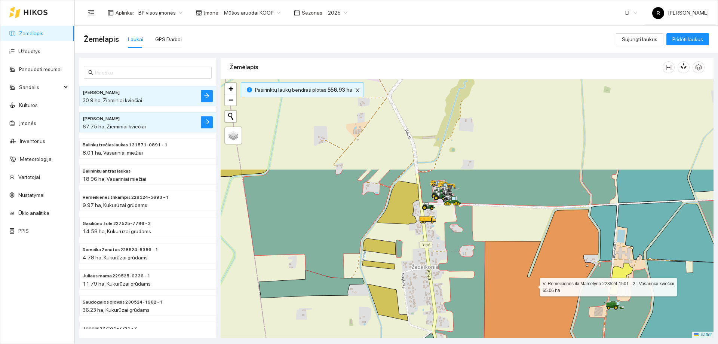
drag, startPoint x: 571, startPoint y: 169, endPoint x: 534, endPoint y: 285, distance: 121.6
click at [534, 285] on icon at bounding box center [541, 286] width 114 height 153
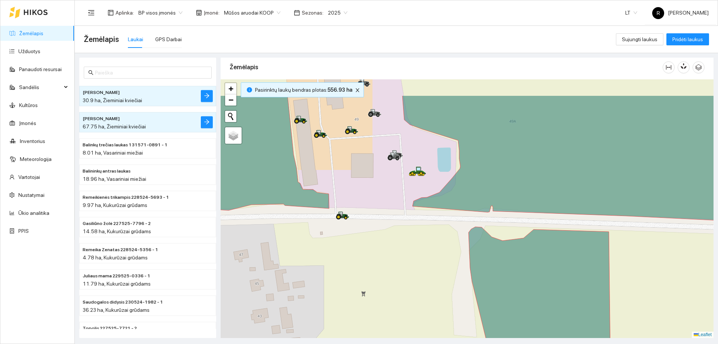
drag, startPoint x: 426, startPoint y: 140, endPoint x: 418, endPoint y: 196, distance: 56.0
click at [420, 198] on div at bounding box center [467, 208] width 493 height 259
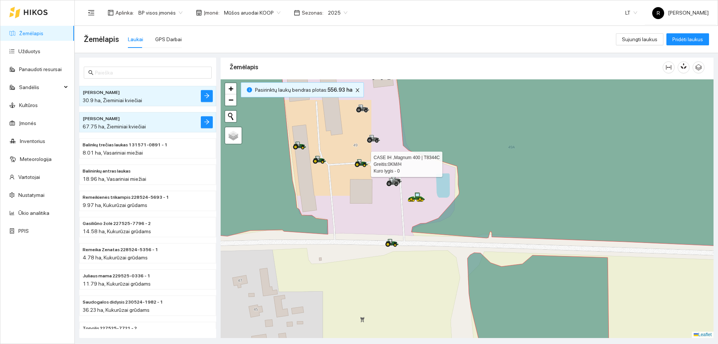
drag, startPoint x: 359, startPoint y: 152, endPoint x: 355, endPoint y: 168, distance: 17.0
click at [356, 166] on icon at bounding box center [358, 164] width 7 height 4
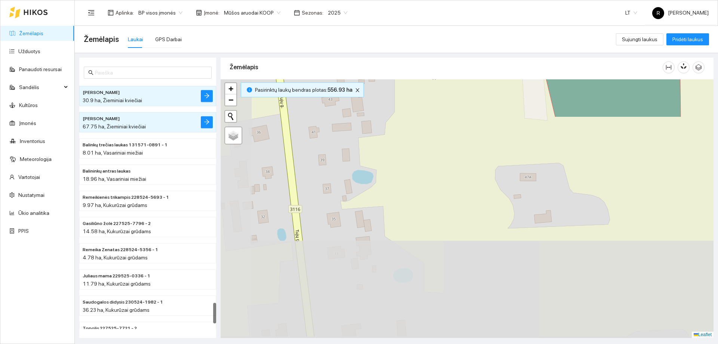
drag, startPoint x: 314, startPoint y: 261, endPoint x: 441, endPoint y: 158, distance: 163.4
click at [410, 79] on div "Žemėlapis" at bounding box center [467, 195] width 493 height 280
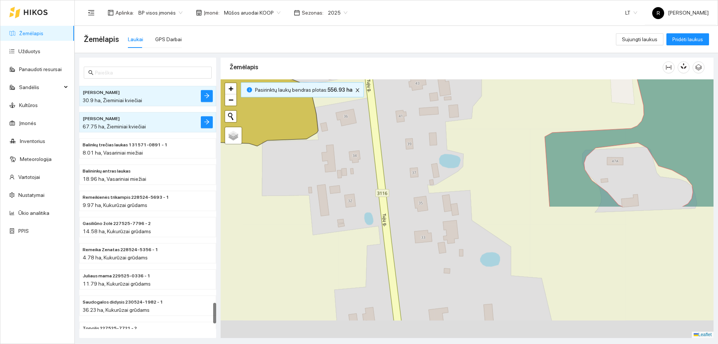
drag, startPoint x: 432, startPoint y: 317, endPoint x: 441, endPoint y: 116, distance: 201.8
click at [447, 139] on div at bounding box center [467, 208] width 493 height 259
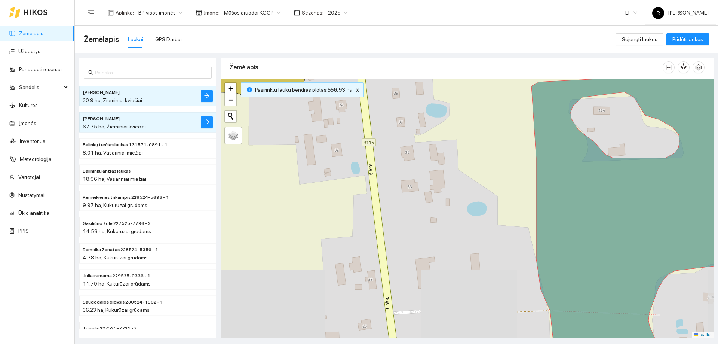
drag, startPoint x: 420, startPoint y: 233, endPoint x: 406, endPoint y: 16, distance: 217.0
click at [405, 41] on main "Žemėlapis Laukai GPS Darbai Sujungti laukus Pridėti laukus Dagiai didysis 23652…" at bounding box center [397, 185] width 644 height 318
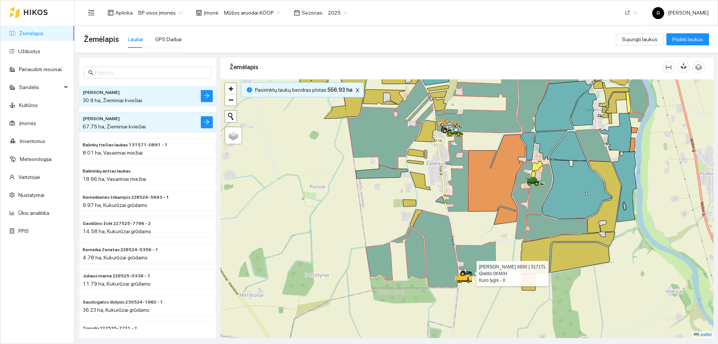
click at [468, 267] on div at bounding box center [466, 272] width 13 height 11
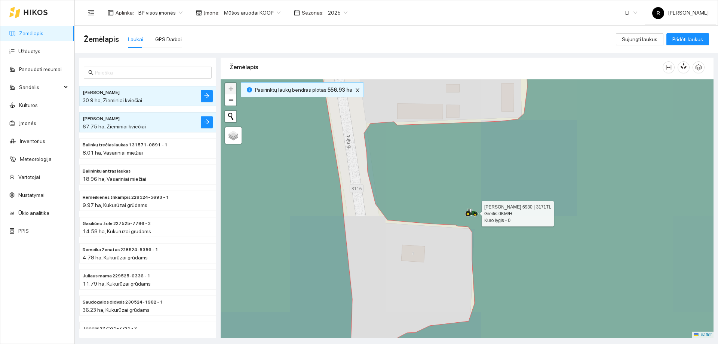
click at [468, 216] on icon at bounding box center [471, 212] width 13 height 8
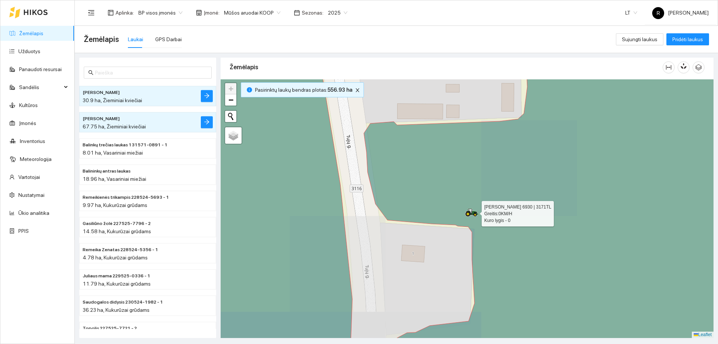
click at [468, 216] on icon at bounding box center [468, 213] width 3 height 3
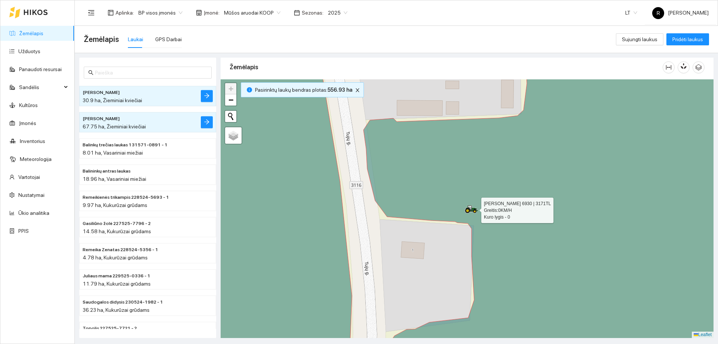
click at [475, 206] on icon at bounding box center [471, 209] width 13 height 8
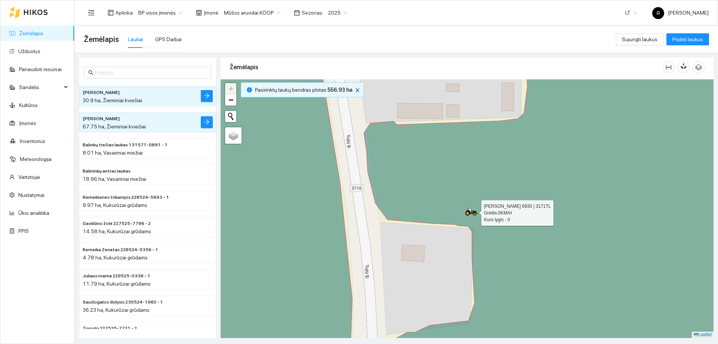
click at [472, 211] on icon at bounding box center [470, 210] width 4 height 4
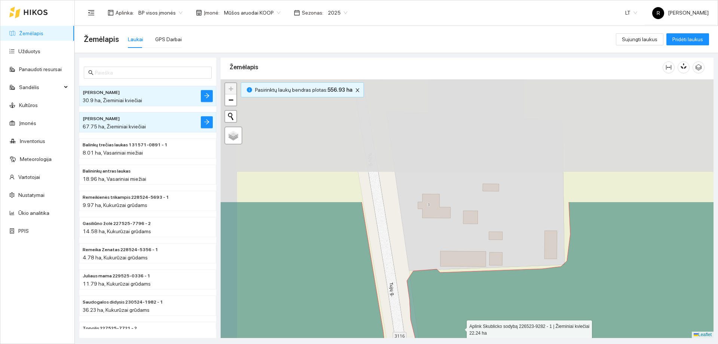
drag, startPoint x: 433, startPoint y: 218, endPoint x: 445, endPoint y: 274, distance: 57.8
click at [452, 343] on html "Žemėlapis Užduotys Panaudoti resursai Sandėlis Kultūros Įmonės Inventorius Mete…" at bounding box center [359, 172] width 718 height 344
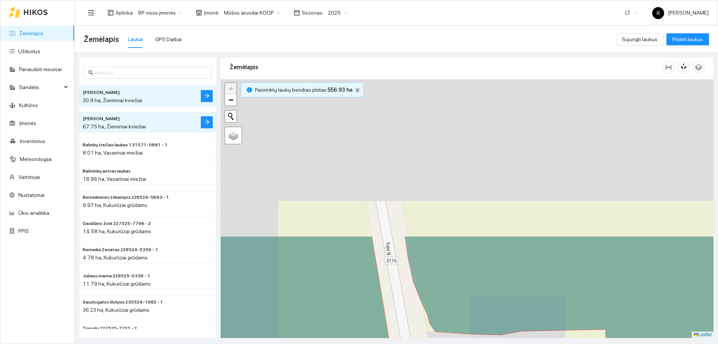
drag, startPoint x: 407, startPoint y: 175, endPoint x: 461, endPoint y: 358, distance: 190.6
click at [461, 343] on html "Žemėlapis Užduotys Panaudoti resursai Sandėlis Kultūros Įmonės Inventorius Mete…" at bounding box center [359, 172] width 718 height 344
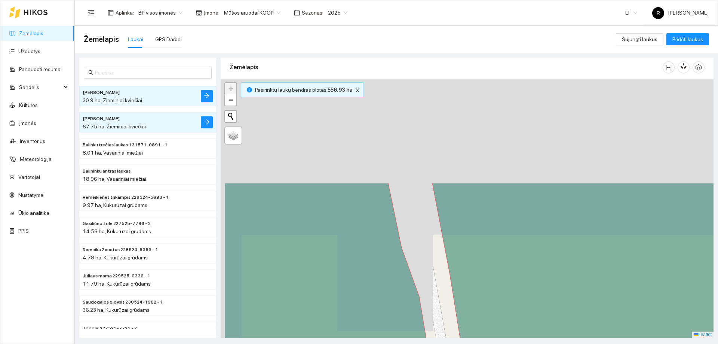
drag, startPoint x: 457, startPoint y: 229, endPoint x: 511, endPoint y: 358, distance: 140.4
click at [511, 343] on html "Žemėlapis Užduotys Panaudoti resursai Sandėlis Kultūros Įmonės Inventorius Mete…" at bounding box center [359, 172] width 718 height 344
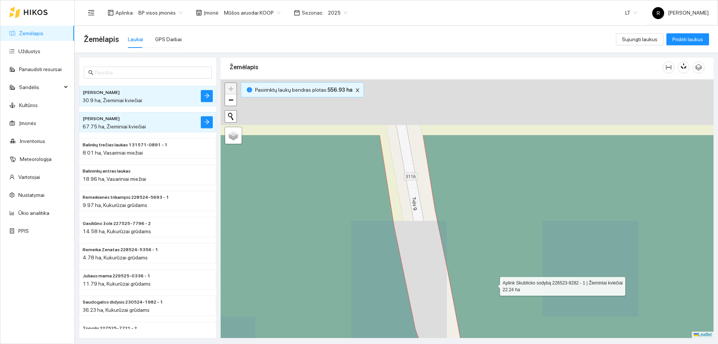
drag, startPoint x: 485, startPoint y: 244, endPoint x: 499, endPoint y: 358, distance: 115.7
click at [499, 343] on html "Žemėlapis Užduotys Panaudoti resursai Sandėlis Kultūros Įmonės Inventorius Mete…" at bounding box center [359, 172] width 718 height 344
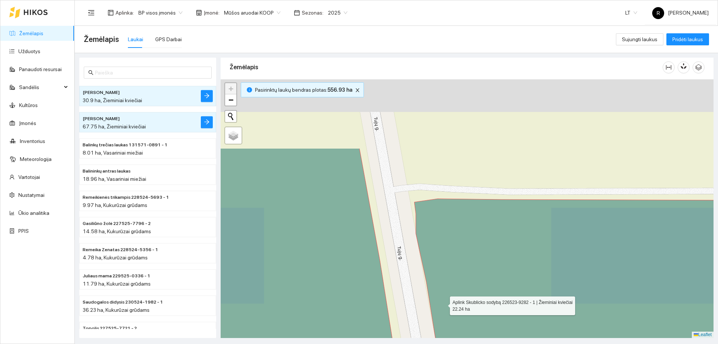
drag, startPoint x: 446, startPoint y: 203, endPoint x: 426, endPoint y: 300, distance: 98.9
click at [425, 320] on icon at bounding box center [590, 329] width 350 height 260
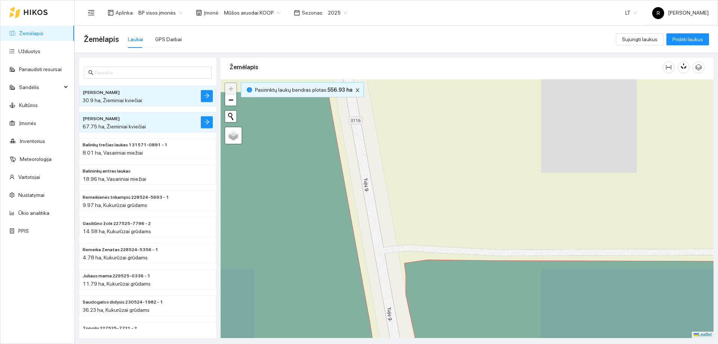
drag, startPoint x: 420, startPoint y: 181, endPoint x: 414, endPoint y: 326, distance: 144.9
click at [414, 326] on div at bounding box center [467, 208] width 493 height 259
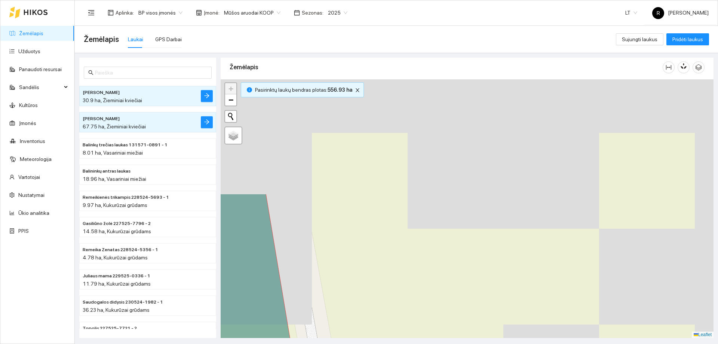
drag, startPoint x: 401, startPoint y: 189, endPoint x: 381, endPoint y: 332, distance: 144.3
click at [381, 333] on div at bounding box center [467, 208] width 493 height 259
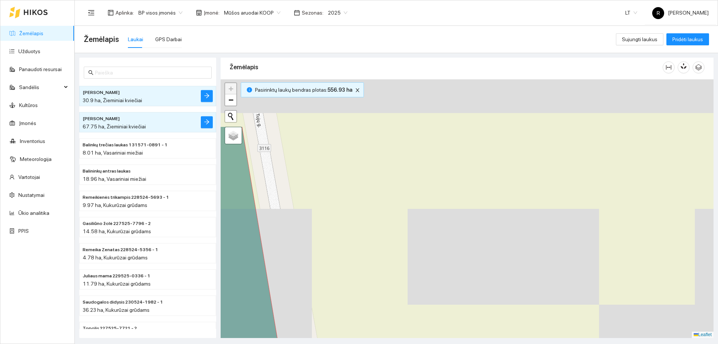
drag, startPoint x: 373, startPoint y: 275, endPoint x: 365, endPoint y: 337, distance: 62.3
click at [367, 343] on html "Žemėlapis Užduotys Panaudoti resursai Sandėlis Kultūros Įmonės Inventorius Mete…" at bounding box center [359, 172] width 718 height 344
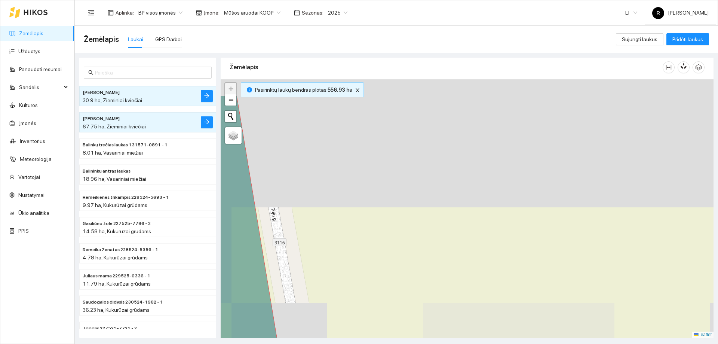
drag, startPoint x: 332, startPoint y: 189, endPoint x: 381, endPoint y: 341, distance: 159.6
click at [383, 343] on html "Žemėlapis Užduotys Panaudoti resursai Sandėlis Kultūros Įmonės Inventorius Mete…" at bounding box center [359, 172] width 718 height 344
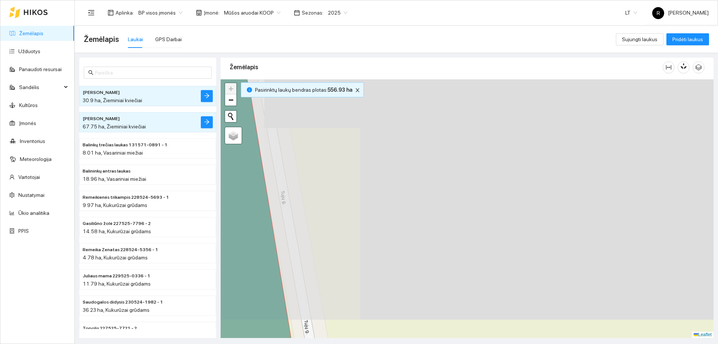
drag, startPoint x: 333, startPoint y: 210, endPoint x: 334, endPoint y: 300, distance: 90.6
click at [334, 300] on div at bounding box center [467, 208] width 493 height 259
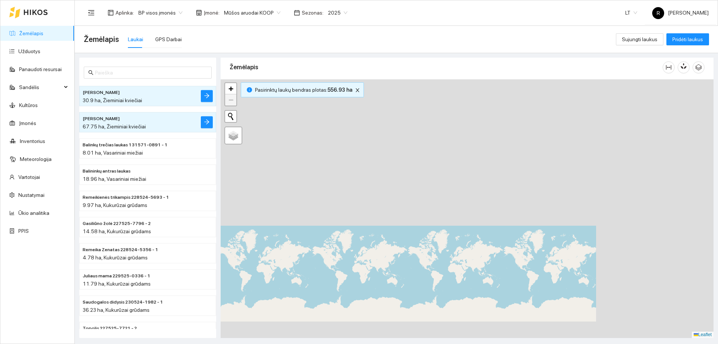
drag, startPoint x: 519, startPoint y: 210, endPoint x: 320, endPoint y: 149, distance: 208.4
click at [148, 194] on div "Dagiai didysis 236521-8974 - 1 15.29 ha, Žieminiai rapsai Janušonio kalnas 30.9…" at bounding box center [395, 195] width 644 height 285
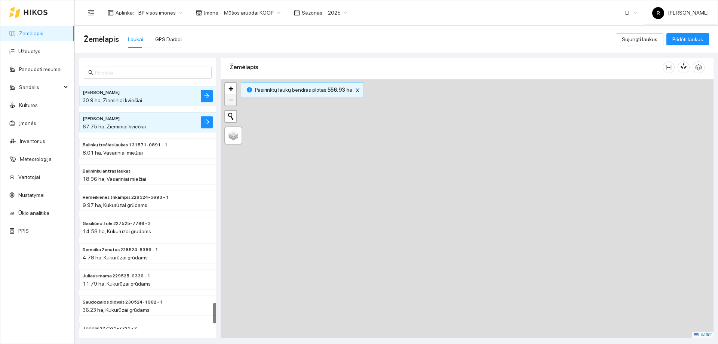
drag, startPoint x: 695, startPoint y: 179, endPoint x: 0, endPoint y: 182, distance: 695.2
click at [0, 191] on section "Žemėlapis Užduotys Panaudoti resursai Sandėlis Kultūros Įmonės Inventorius Mete…" at bounding box center [359, 172] width 718 height 344
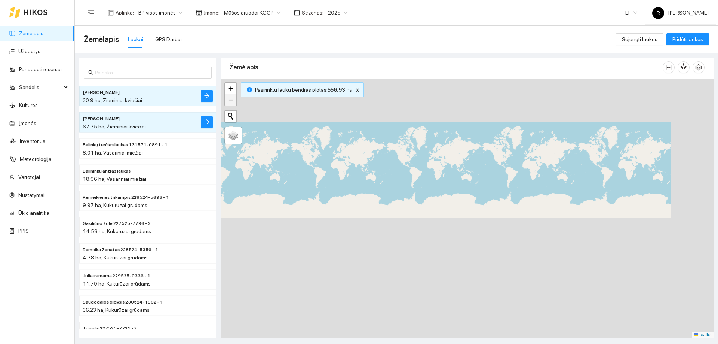
drag, startPoint x: 583, startPoint y: 154, endPoint x: 0, endPoint y: 186, distance: 583.4
click at [0, 202] on section "Žemėlapis Užduotys Panaudoti resursai Sandėlis Kultūros Įmonės Inventorius Mete…" at bounding box center [359, 172] width 718 height 344
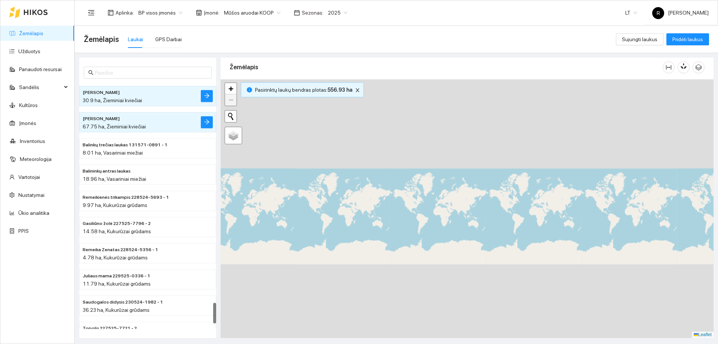
drag, startPoint x: 676, startPoint y: 269, endPoint x: 0, endPoint y: 255, distance: 675.9
click at [0, 260] on section "Žemėlapis Užduotys Panaudoti resursai Sandėlis Kultūros Įmonės Inventorius Mete…" at bounding box center [359, 172] width 718 height 344
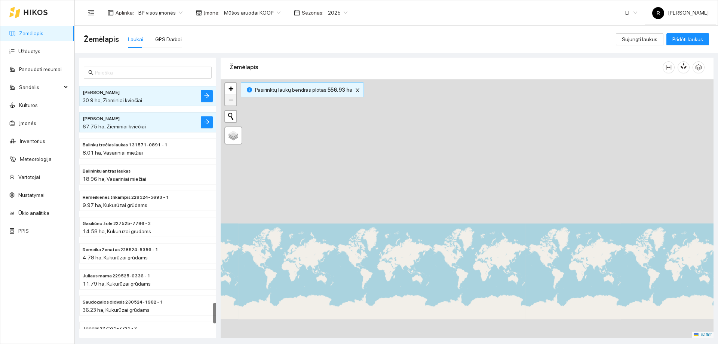
drag, startPoint x: 656, startPoint y: 183, endPoint x: 539, endPoint y: -45, distance: 256.0
click at [539, 0] on html "Žemėlapis Užduotys Panaudoti resursai Sandėlis Kultūros Įmonės Inventorius Mete…" at bounding box center [359, 172] width 718 height 344
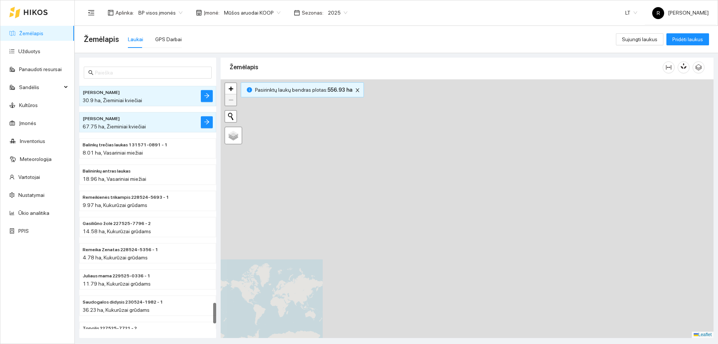
drag, startPoint x: 705, startPoint y: 143, endPoint x: 13, endPoint y: 285, distance: 706.4
click at [0, 280] on section "Žemėlapis Užduotys Panaudoti resursai Sandėlis Kultūros Įmonės Inventorius Mete…" at bounding box center [359, 172] width 718 height 344
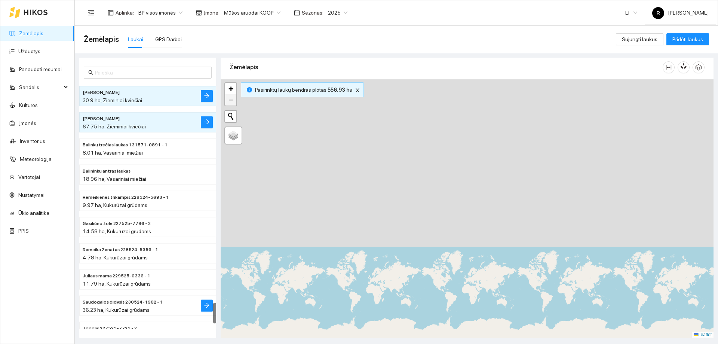
drag, startPoint x: 605, startPoint y: 270, endPoint x: 82, endPoint y: 312, distance: 524.0
click at [221, 294] on div at bounding box center [467, 208] width 493 height 259
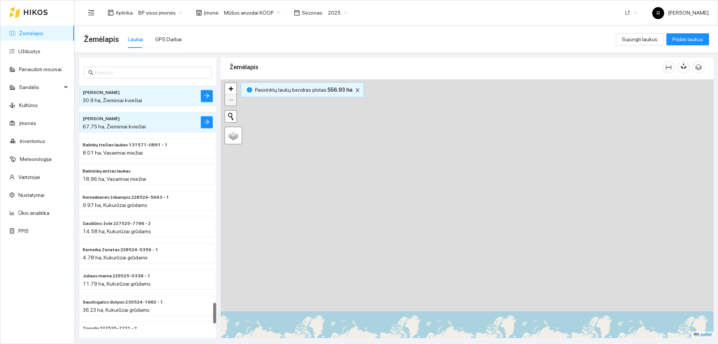
drag, startPoint x: 621, startPoint y: 131, endPoint x: 662, endPoint y: -45, distance: 181.2
click at [662, 0] on html "Žemėlapis Užduotys Panaudoti resursai Sandėlis Kultūros Įmonės Inventorius Mete…" at bounding box center [359, 172] width 718 height 344
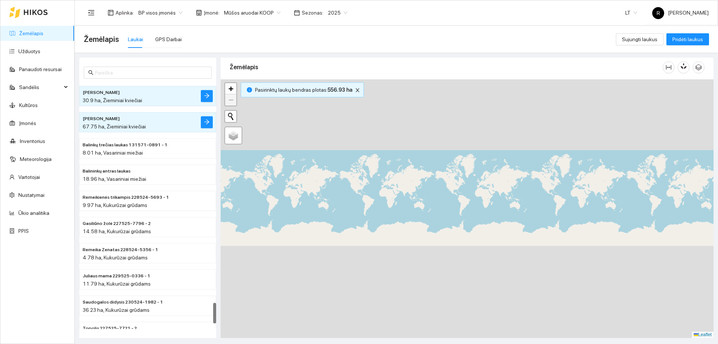
drag, startPoint x: 629, startPoint y: 198, endPoint x: 718, endPoint y: 10, distance: 208.5
click at [718, 16] on section "Aplinka : BP visos įmonės Įmonė : Mūšos aruodai KOOP Sezonas : 2025 LT R Rimant…" at bounding box center [397, 172] width 644 height 344
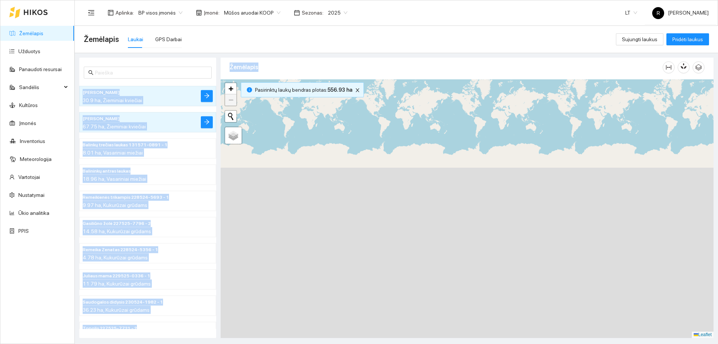
drag, startPoint x: 293, startPoint y: 52, endPoint x: 465, endPoint y: 94, distance: 177.2
click at [465, 94] on main "Žemėlapis Laukai GPS Darbai Sujungti laukus Pridėti laukus Dagiai didysis 23652…" at bounding box center [397, 185] width 644 height 318
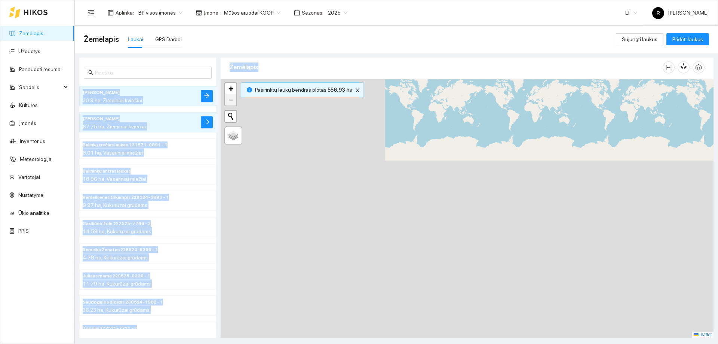
drag, startPoint x: 425, startPoint y: 123, endPoint x: 718, endPoint y: 137, distance: 293.6
click at [718, 134] on main "Žemėlapis Laukai GPS Darbai Sujungti laukus Pridėti laukus Dagiai didysis 23652…" at bounding box center [397, 185] width 644 height 318
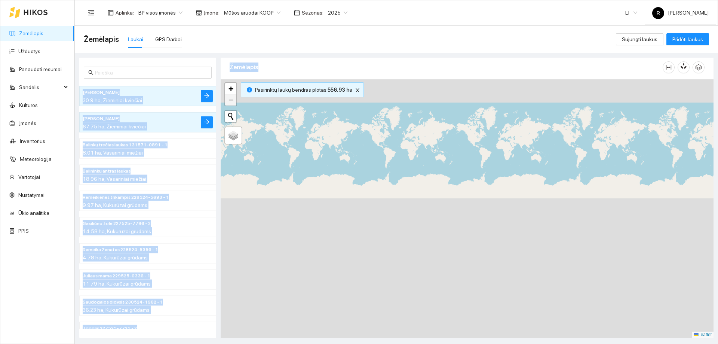
drag, startPoint x: 524, startPoint y: 192, endPoint x: 639, endPoint y: 248, distance: 127.8
click at [635, 245] on div at bounding box center [467, 208] width 493 height 259
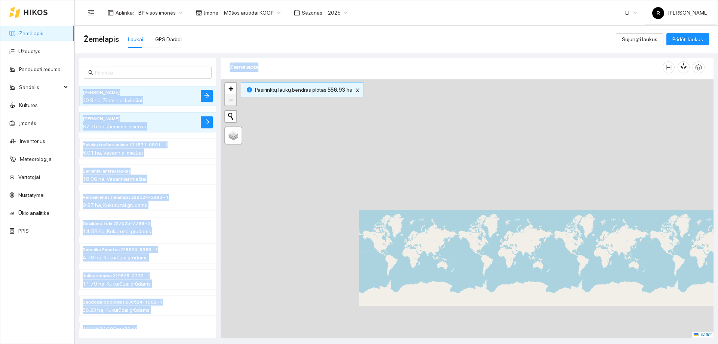
drag, startPoint x: 443, startPoint y: 180, endPoint x: 613, endPoint y: 192, distance: 170.7
click at [709, 211] on div at bounding box center [467, 208] width 493 height 259
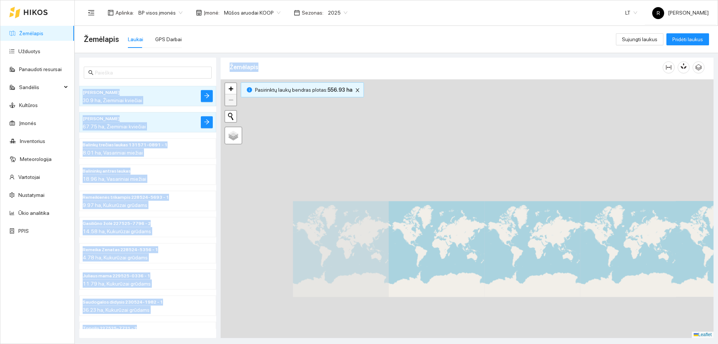
drag, startPoint x: 368, startPoint y: 191, endPoint x: 718, endPoint y: 159, distance: 351.7
click at [718, 160] on main "Žemėlapis Laukai GPS Darbai Sujungti laukus Pridėti laukus Dagiai didysis 23652…" at bounding box center [397, 185] width 644 height 318
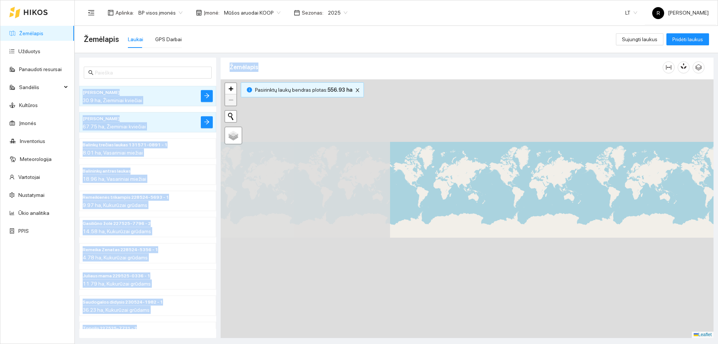
drag, startPoint x: 520, startPoint y: 227, endPoint x: 718, endPoint y: 187, distance: 201.6
click at [718, 184] on main "Žemėlapis Laukai GPS Darbai Sujungti laukus Pridėti laukus Dagiai didysis 23652…" at bounding box center [397, 185] width 644 height 318
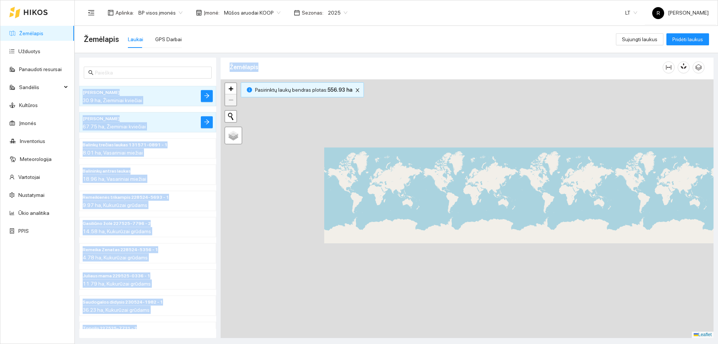
drag, startPoint x: 391, startPoint y: 177, endPoint x: 585, endPoint y: 165, distance: 194.6
click at [583, 164] on div at bounding box center [467, 208] width 493 height 259
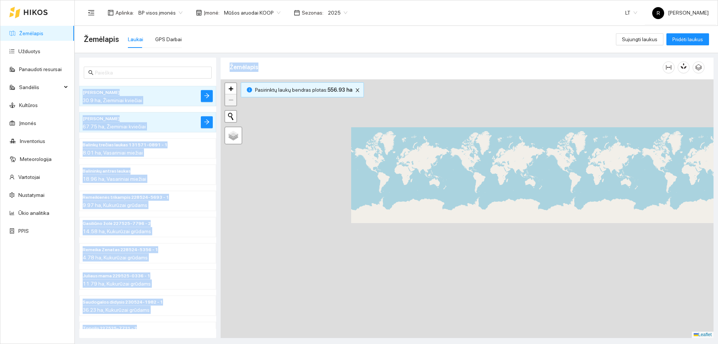
drag, startPoint x: 506, startPoint y: 182, endPoint x: 718, endPoint y: 165, distance: 212.8
click at [718, 165] on main "Žemėlapis Laukai GPS Darbai Sujungti laukus Pridėti laukus Dagiai didysis 23652…" at bounding box center [397, 185] width 644 height 318
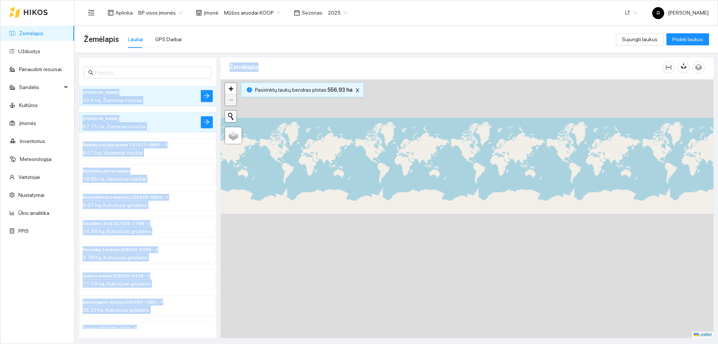
drag
click at [676, 139] on div at bounding box center [467, 208] width 493 height 259
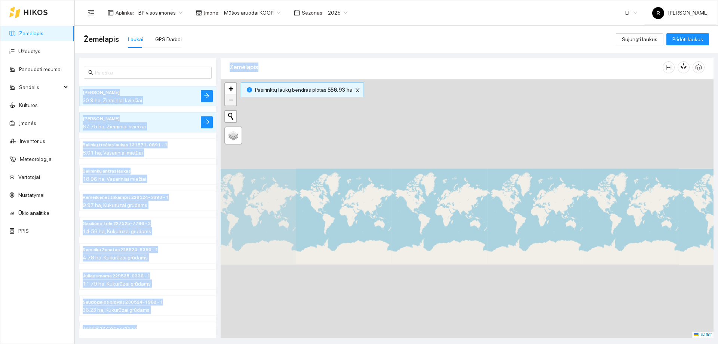
click at [678, 261] on div at bounding box center [467, 208] width 493 height 259
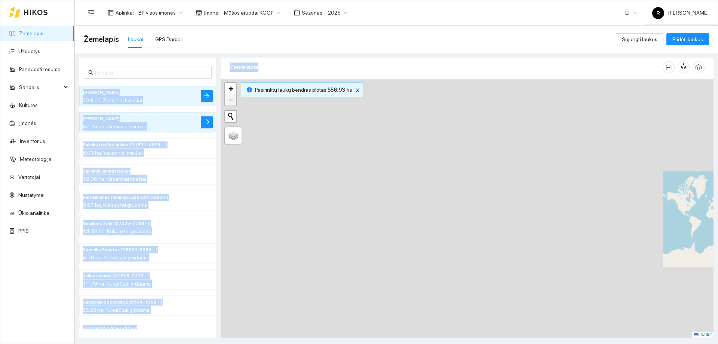
click at [718, 195] on main "Žemėlapis Laukai GPS Darbai Sujungti laukus Pridėti laukus Dagiai didysis 23652…" at bounding box center [397, 185] width 644 height 318
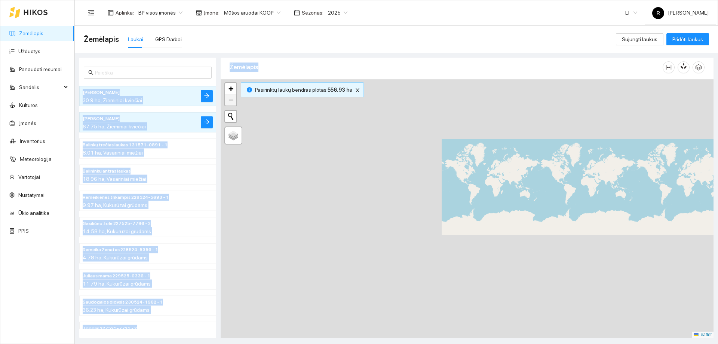
click at [718, 159] on main "Žemėlapis Laukai GPS Darbai Sujungti laukus Pridėti laukus Dagiai didysis 23652…" at bounding box center [397, 185] width 644 height 318
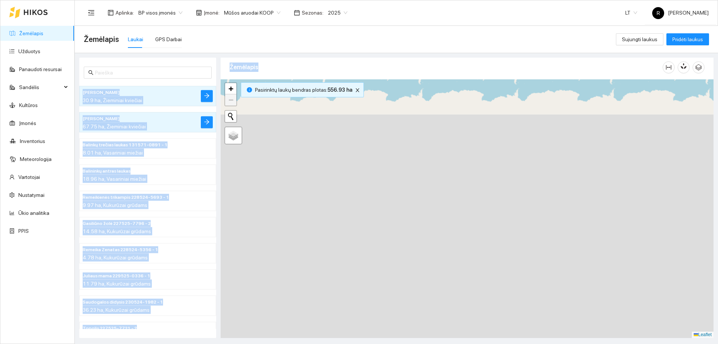
click at [416, 227] on div at bounding box center [467, 208] width 493 height 259
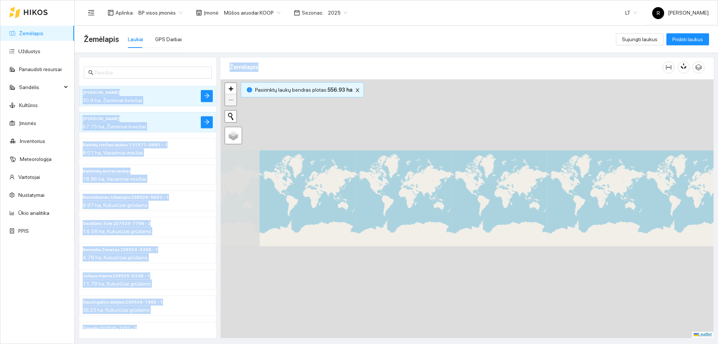
click at [479, 343] on html "Žemėlapis Užduotys Panaudoti resursai Sandėlis Kultūros Įmonės Inventorius Mete…" at bounding box center [359, 172] width 718 height 344
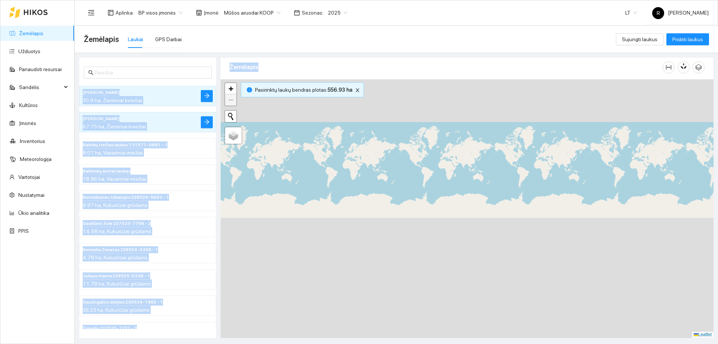
click at [718, 173] on main "Žemėlapis Laukai GPS Darbai Sujungti laukus Pridėti laukus Dagiai didysis 23652…" at bounding box center [397, 185] width 644 height 318
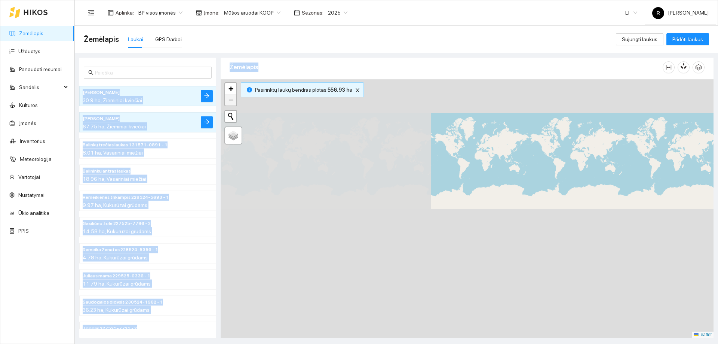
click at [654, 144] on div at bounding box center [467, 208] width 493 height 259
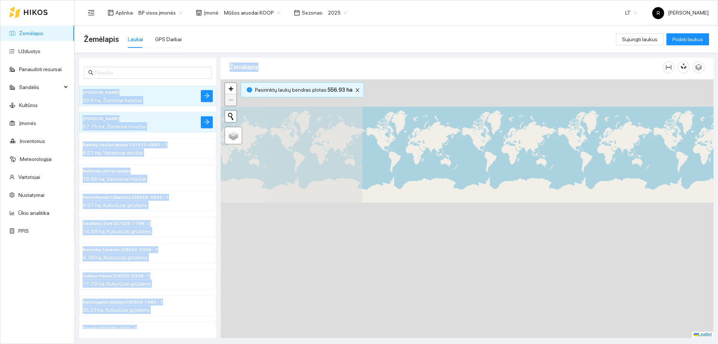
click at [718, 164] on main "Žemėlapis Laukai GPS Darbai Sujungti laukus Pridėti laukus Dagiai didysis 23652…" at bounding box center [397, 185] width 644 height 318
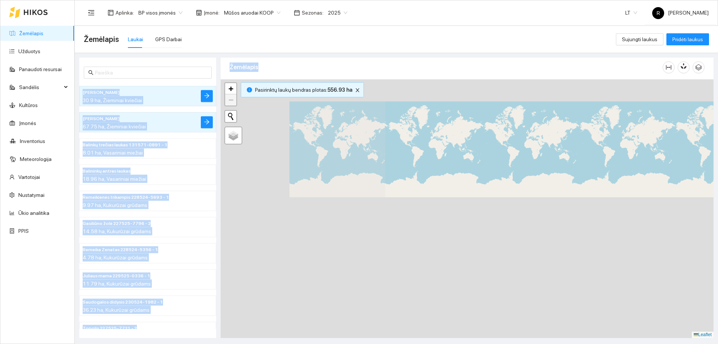
click at [628, 139] on div at bounding box center [467, 208] width 493 height 259
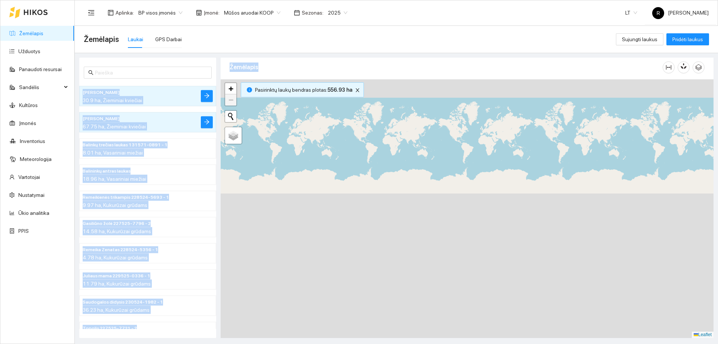
click at [643, 162] on div at bounding box center [467, 208] width 493 height 259
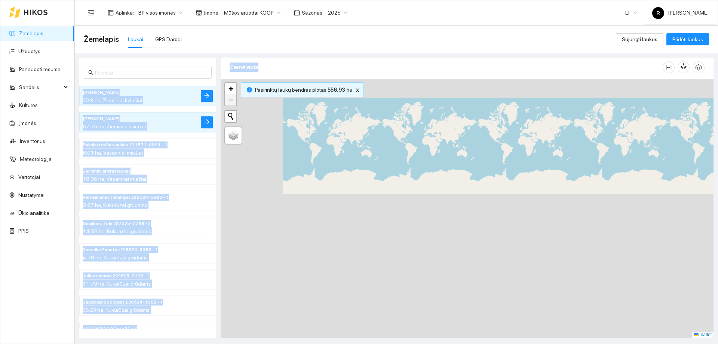
click at [631, 165] on div at bounding box center [467, 208] width 493 height 259
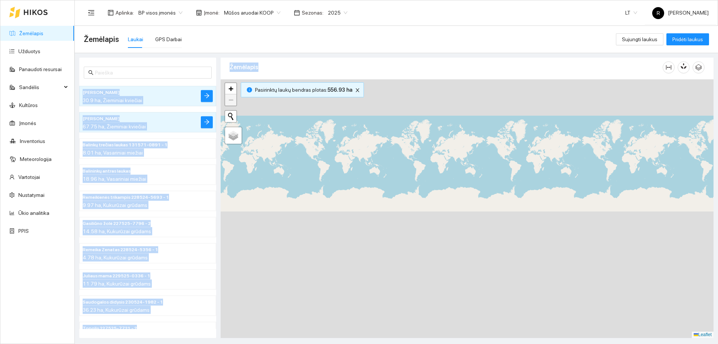
click at [625, 147] on div at bounding box center [467, 208] width 493 height 259
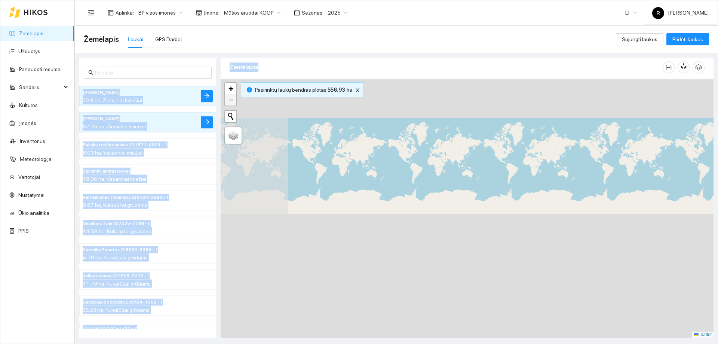
click at [718, 140] on main "Žemėlapis Laukai GPS Darbai Sujungti laukus Pridėti laukus Dagiai didysis 23652…" at bounding box center [397, 185] width 644 height 318
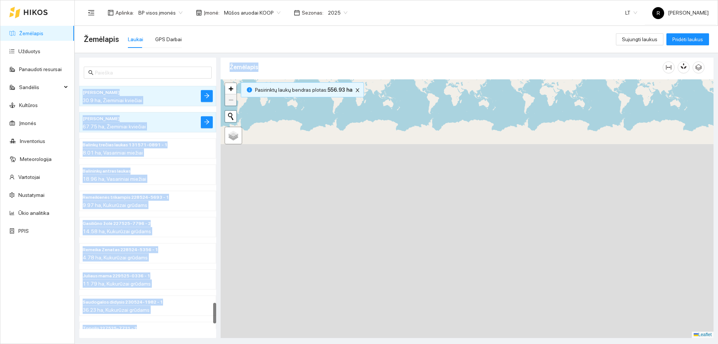
click at [718, 97] on main "Žemėlapis Laukai GPS Darbai Sujungti laukus Pridėti laukus Dagiai didysis 23652…" at bounding box center [397, 185] width 644 height 318
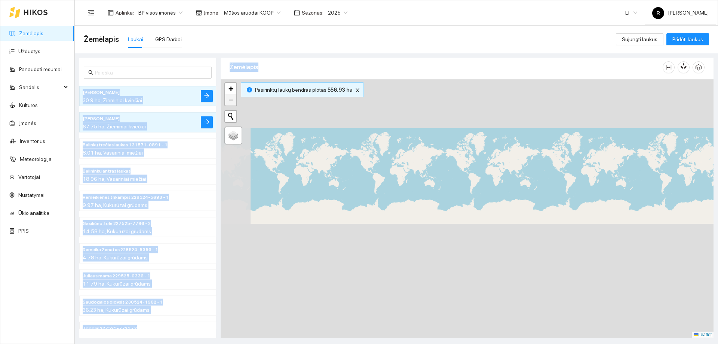
click at [424, 214] on div at bounding box center [467, 208] width 493 height 259
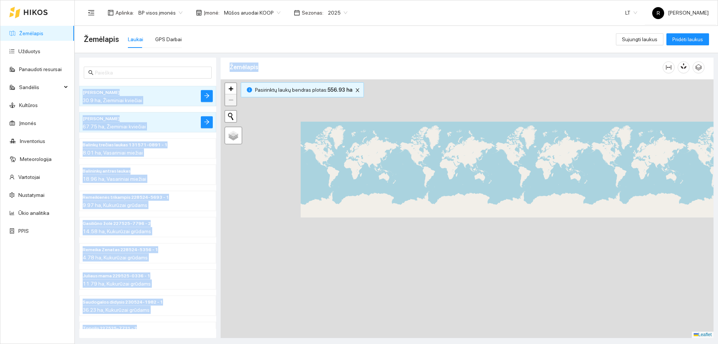
click at [718, 186] on main "Žemėlapis Laukai GPS Darbai Sujungti laukus Pridėti laukus Dagiai didysis 23652…" at bounding box center [397, 185] width 644 height 318
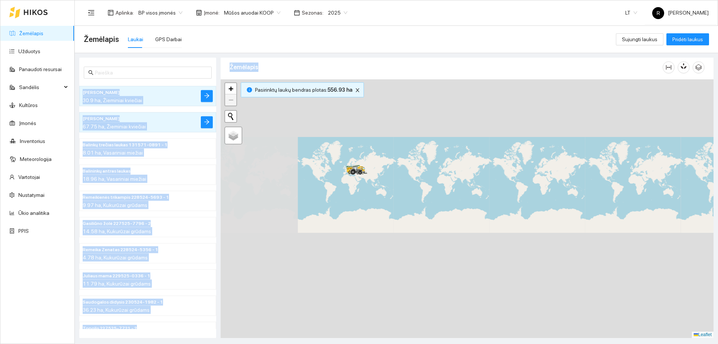
click at [705, 157] on div at bounding box center [467, 208] width 493 height 259
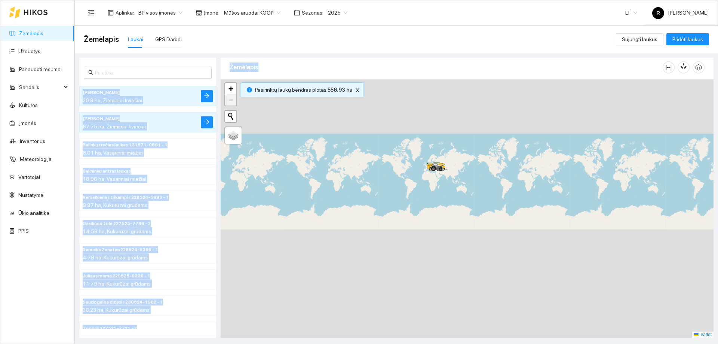
click at [477, 142] on div at bounding box center [467, 208] width 493 height 259
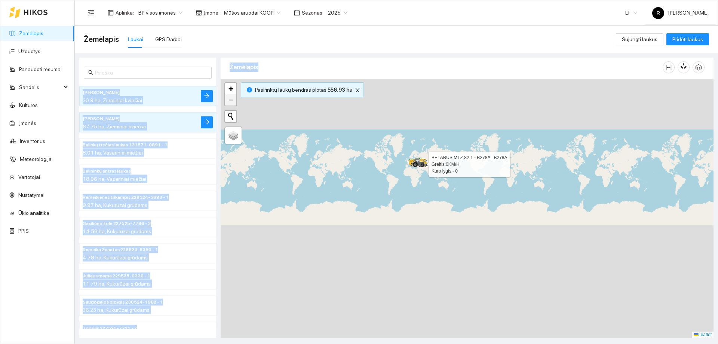
click at [416, 162] on icon at bounding box center [416, 164] width 7 height 4
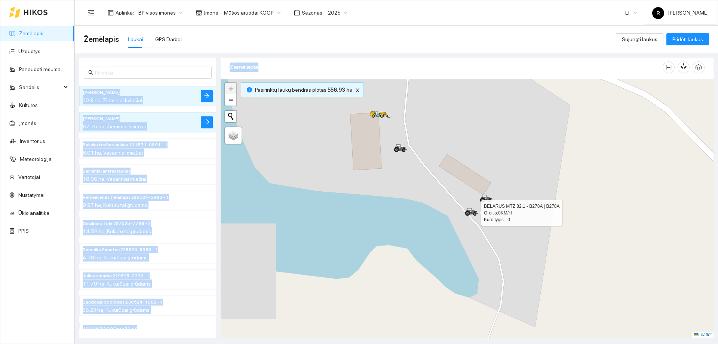
click at [473, 209] on icon at bounding box center [471, 212] width 13 height 8
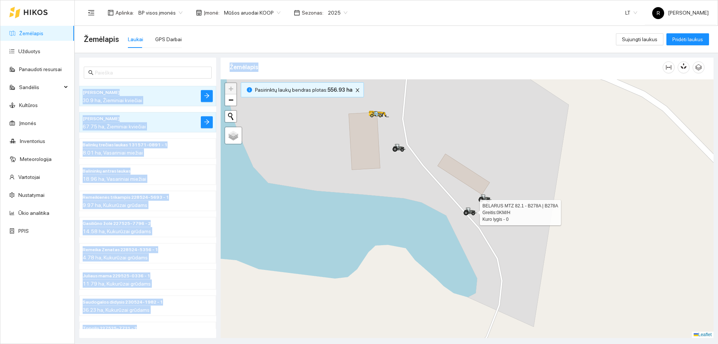
click at [467, 210] on icon at bounding box center [470, 211] width 13 height 8
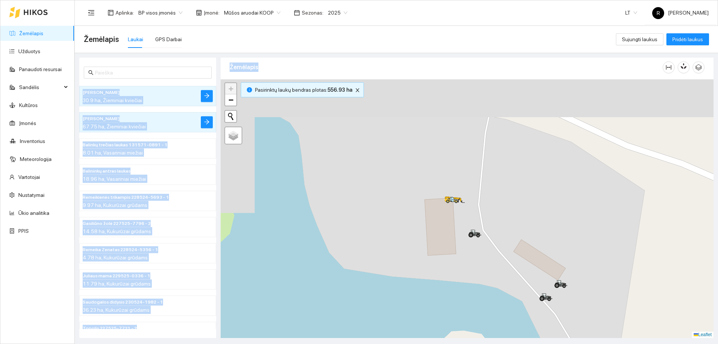
click at [486, 232] on div at bounding box center [467, 208] width 493 height 259
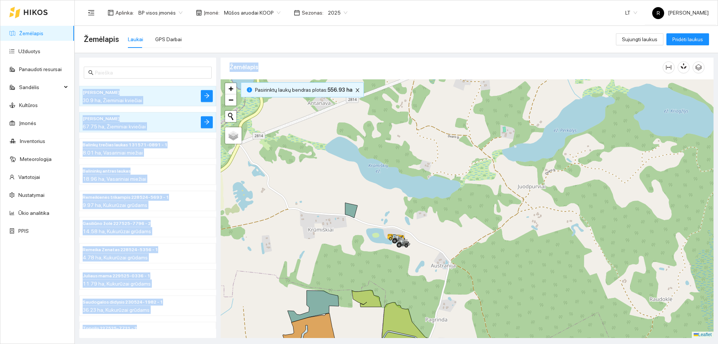
click at [406, 223] on div at bounding box center [467, 208] width 493 height 259
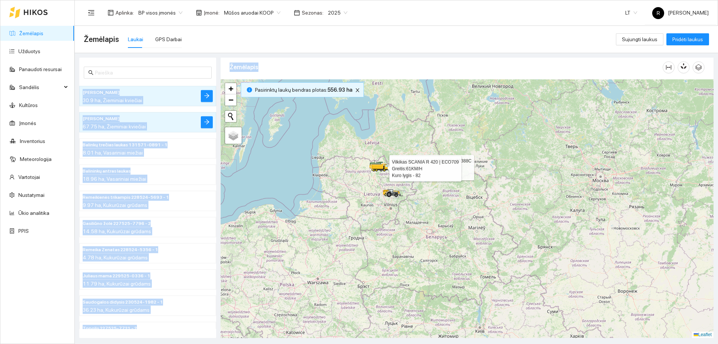
click at [379, 169] on icon at bounding box center [380, 169] width 7 height 1
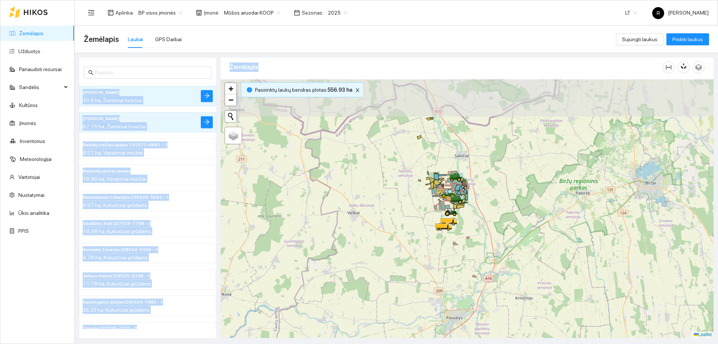
click at [408, 212] on div at bounding box center [467, 208] width 493 height 259
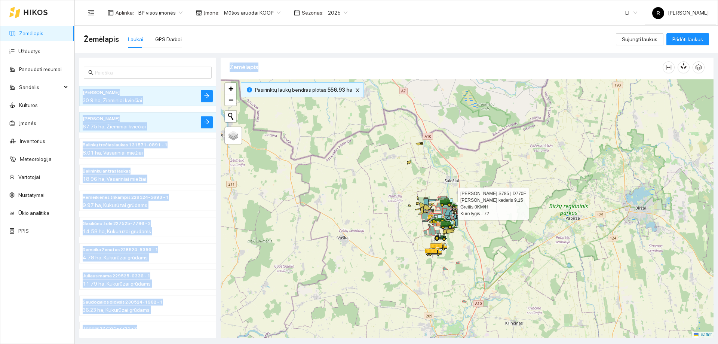
click at [448, 203] on icon at bounding box center [446, 203] width 13 height 3
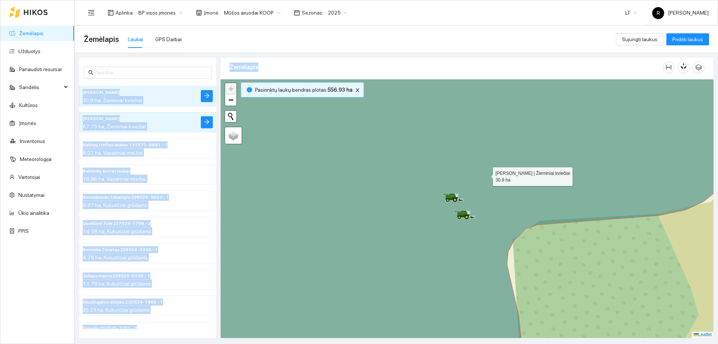
drag, startPoint x: 498, startPoint y: 170, endPoint x: 303, endPoint y: 222, distance: 201.7
click at [303, 223] on icon at bounding box center [461, 211] width 593 height 311
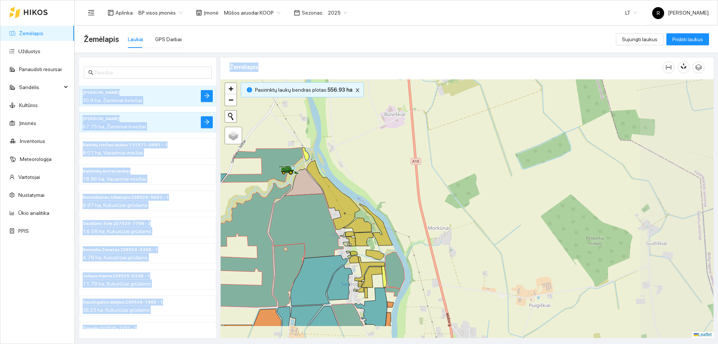
drag, startPoint x: 428, startPoint y: 200, endPoint x: 485, endPoint y: -6, distance: 214.0
click at [485, 0] on html "Žemėlapis Užduotys Panaudoti resursai Sandėlis Kultūros Įmonės Inventorius Mete…" at bounding box center [359, 172] width 718 height 344
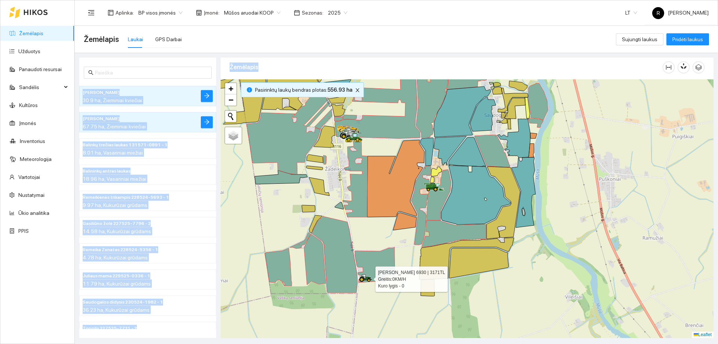
drag, startPoint x: 366, startPoint y: 273, endPoint x: 360, endPoint y: 258, distance: 16.6
click at [364, 274] on icon at bounding box center [365, 278] width 13 height 8
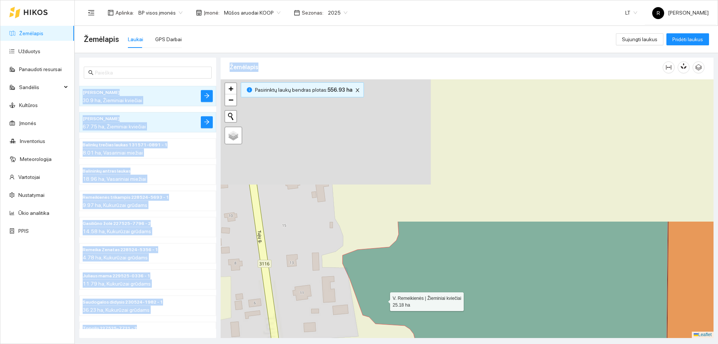
drag, startPoint x: 383, startPoint y: 182, endPoint x: 338, endPoint y: 238, distance: 71.8
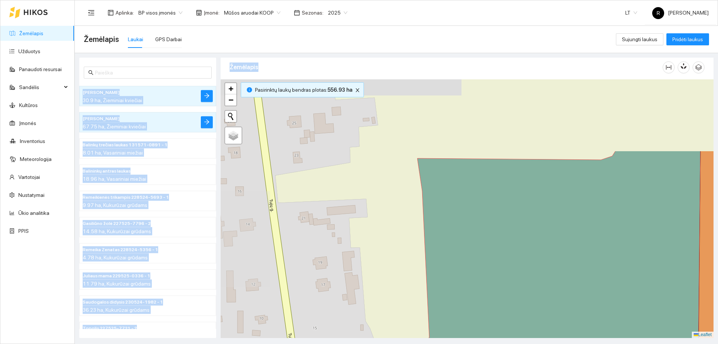
drag, startPoint x: 306, startPoint y: 155, endPoint x: 348, endPoint y: 305, distance: 155.8
click at [349, 310] on div at bounding box center [467, 208] width 493 height 259
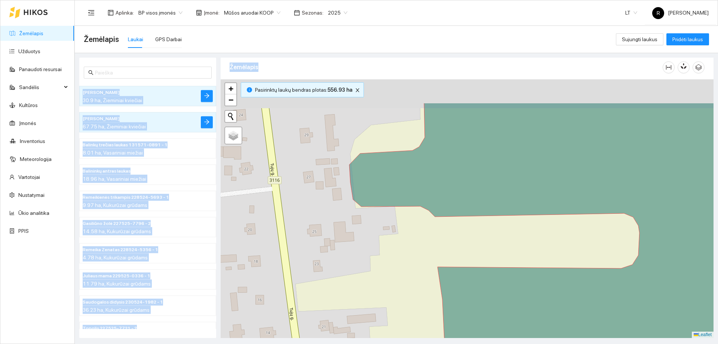
drag, startPoint x: 335, startPoint y: 222, endPoint x: 344, endPoint y: 355, distance: 133.5
click at [344, 343] on html "Žemėlapis Užduotys Panaudoti resursai Sandėlis Kultūros Įmonės Inventorius Mete…" at bounding box center [359, 172] width 718 height 344
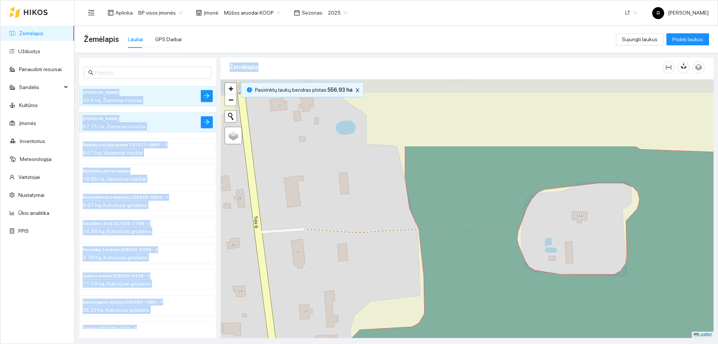
drag, startPoint x: 313, startPoint y: 251, endPoint x: 269, endPoint y: 198, distance: 69.3
click at [302, 334] on div at bounding box center [467, 208] width 493 height 259
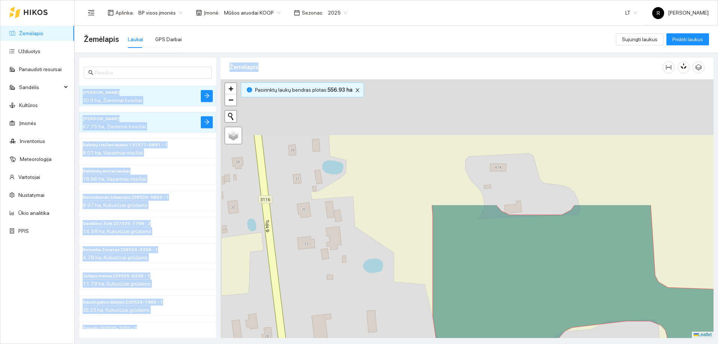
drag, startPoint x: 295, startPoint y: 231, endPoint x: 303, endPoint y: 278, distance: 48.2
click at [308, 340] on main "Žemėlapis Laukai GPS Darbai Sujungti laukus Pridėti laukus Dagiai didysis 23652…" at bounding box center [397, 185] width 644 height 318
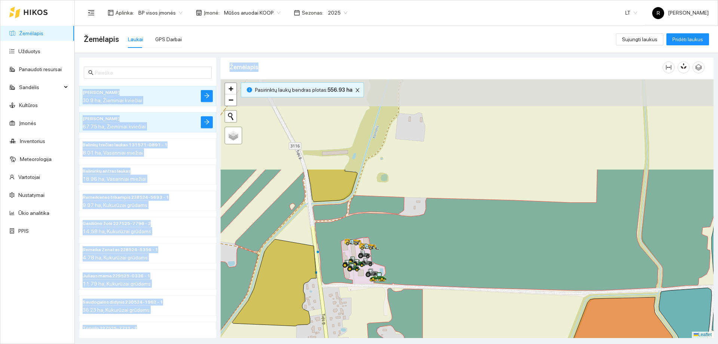
drag, startPoint x: 333, startPoint y: 205, endPoint x: 355, endPoint y: 301, distance: 98.6
click at [361, 321] on div at bounding box center [467, 208] width 493 height 259
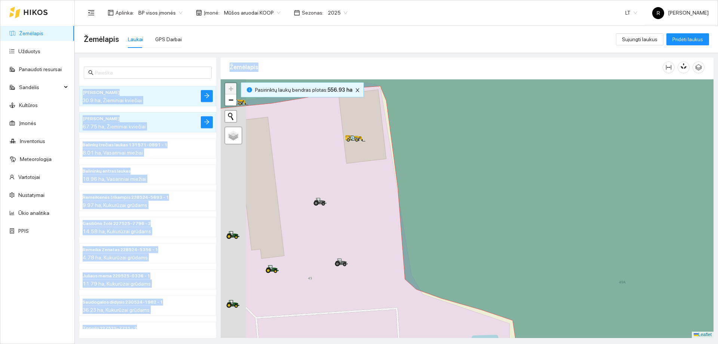
drag, startPoint x: 320, startPoint y: 244, endPoint x: 367, endPoint y: 225, distance: 51.1
click at [366, 227] on div at bounding box center [467, 208] width 493 height 259
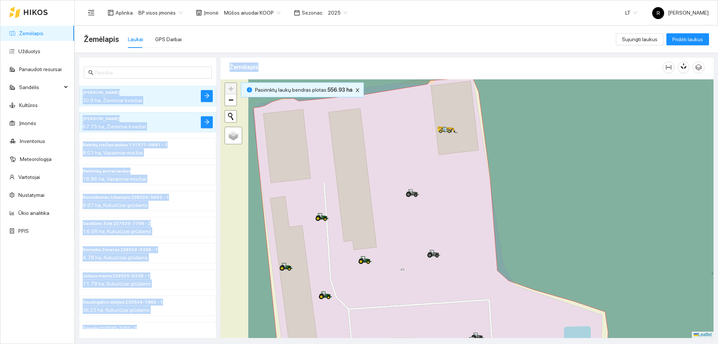
drag, startPoint x: 245, startPoint y: 217, endPoint x: 323, endPoint y: 216, distance: 77.1
click at [323, 216] on icon at bounding box center [321, 217] width 13 height 8
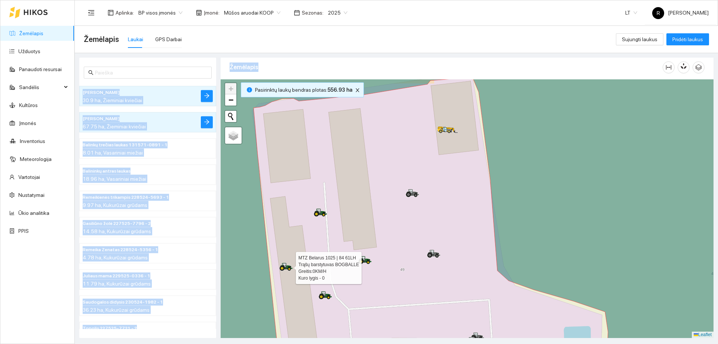
click at [283, 269] on icon at bounding box center [285, 267] width 13 height 8
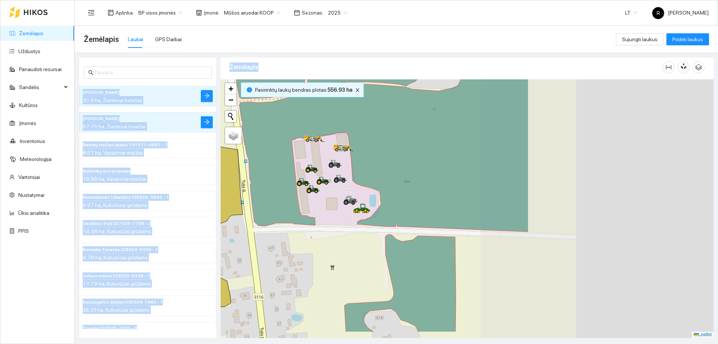
drag, startPoint x: 547, startPoint y: 216, endPoint x: 258, endPoint y: 177, distance: 292.2
click at [306, 184] on div at bounding box center [312, 189] width 13 height 11
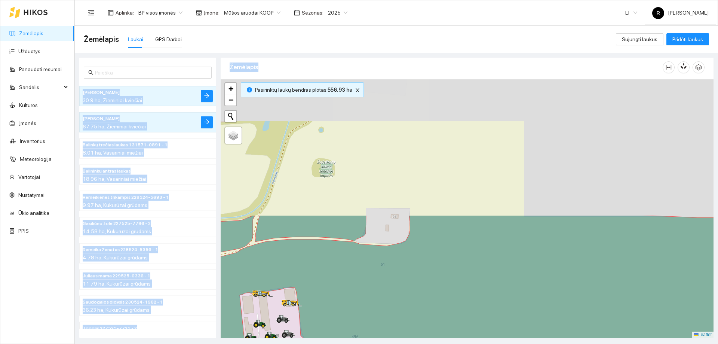
drag, startPoint x: 318, startPoint y: 190, endPoint x: 297, endPoint y: 358, distance: 169.7
click at [297, 343] on html "Žemėlapis Užduotys Panaudoti resursai Sandėlis Kultūros Įmonės Inventorius Mete…" at bounding box center [359, 172] width 718 height 344
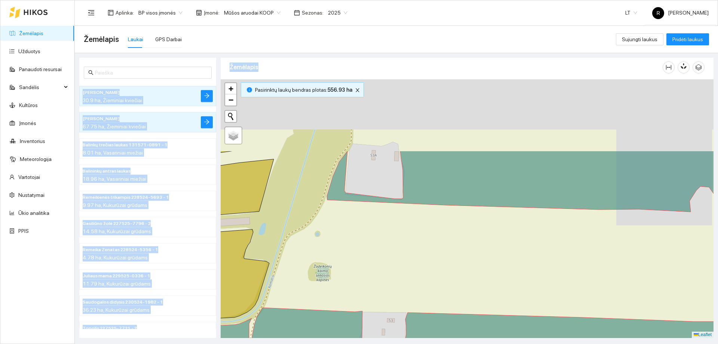
drag, startPoint x: 366, startPoint y: 313, endPoint x: 364, endPoint y: 271, distance: 42.7
click at [381, 343] on html "Žemėlapis Užduotys Panaudoti resursai Sandėlis Kultūros Įmonės Inventorius Mete…" at bounding box center [359, 172] width 718 height 344
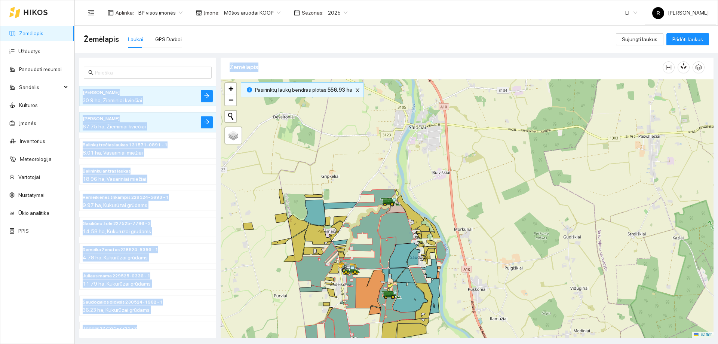
drag, startPoint x: 367, startPoint y: 195, endPoint x: 352, endPoint y: 243, distance: 50.4
click at [348, 258] on div at bounding box center [467, 208] width 493 height 259
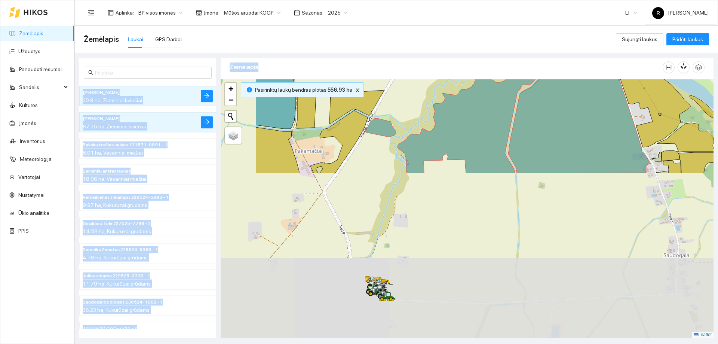
drag, startPoint x: 462, startPoint y: 188, endPoint x: 520, endPoint y: 61, distance: 139.5
click at [535, 23] on section "Aplinka : BP visos įmonės Įmonė : Mūšos aruodai KOOP Sezonas : 2025 LT R Rimant…" at bounding box center [397, 172] width 644 height 344
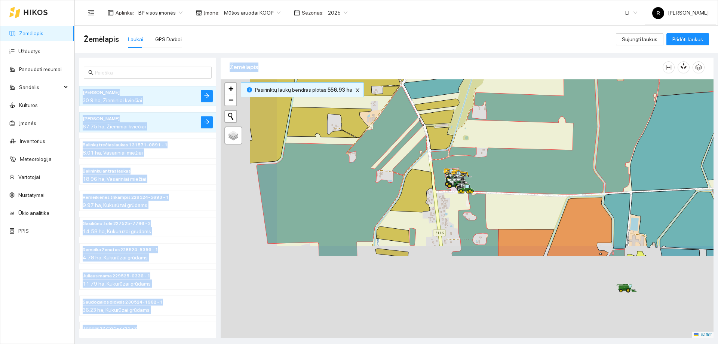
drag, startPoint x: 533, startPoint y: 127, endPoint x: 681, endPoint y: -21, distance: 208.7
click at [681, 0] on html "Žemėlapis Užduotys Panaudoti resursai Sandėlis Kultūros Įmonės Inventorius Mete…" at bounding box center [359, 172] width 718 height 344
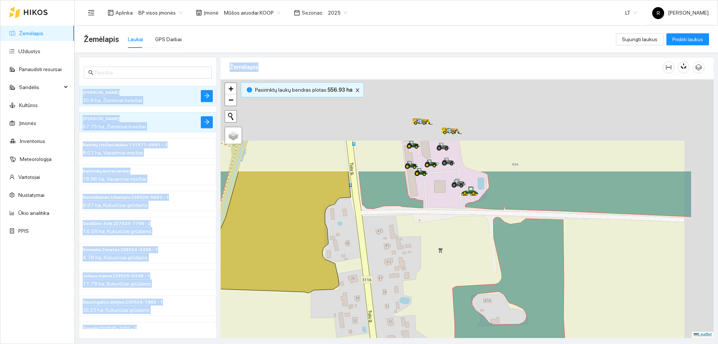
drag, startPoint x: 528, startPoint y: 132, endPoint x: 420, endPoint y: 297, distance: 196.9
click at [424, 303] on div at bounding box center [467, 208] width 493 height 259
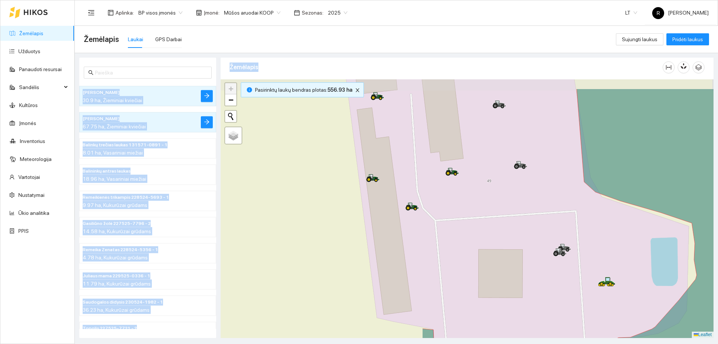
drag, startPoint x: 474, startPoint y: 231, endPoint x: 629, endPoint y: 256, distance: 156.9
click at [629, 256] on div at bounding box center [467, 208] width 493 height 259
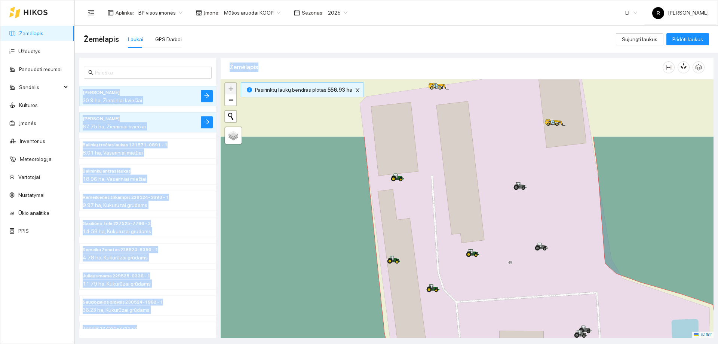
drag, startPoint x: 474, startPoint y: 213, endPoint x: 486, endPoint y: 276, distance: 64.7
click at [491, 290] on div at bounding box center [467, 208] width 493 height 259
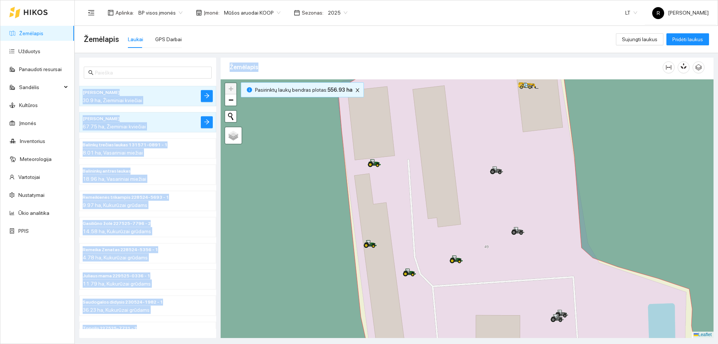
drag, startPoint x: 370, startPoint y: 153, endPoint x: 358, endPoint y: 170, distance: 20.7
click at [358, 170] on div at bounding box center [467, 208] width 493 height 259
click at [382, 171] on icon at bounding box center [380, 174] width 13 height 8
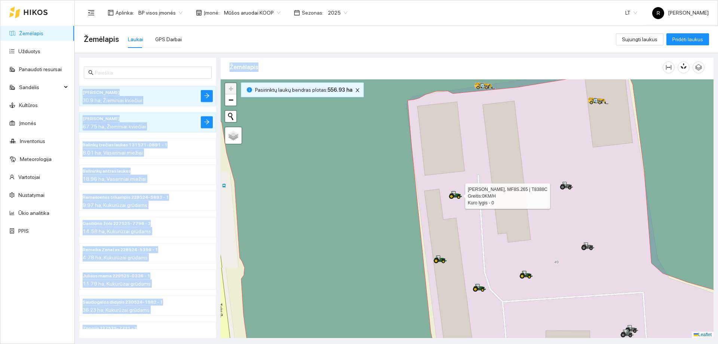
drag, startPoint x: 472, startPoint y: 233, endPoint x: 443, endPoint y: 207, distance: 38.7
click at [450, 213] on div at bounding box center [467, 208] width 493 height 259
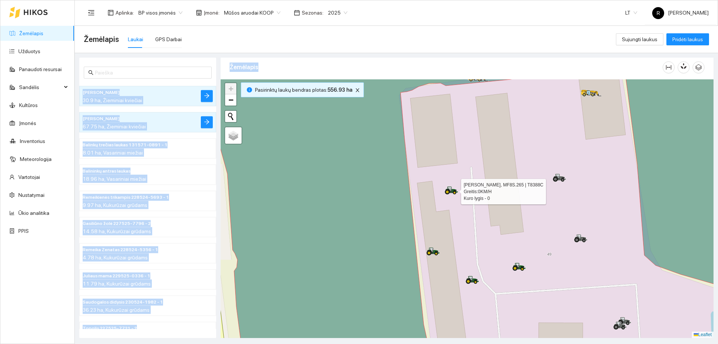
click at [454, 187] on icon at bounding box center [451, 190] width 13 height 8
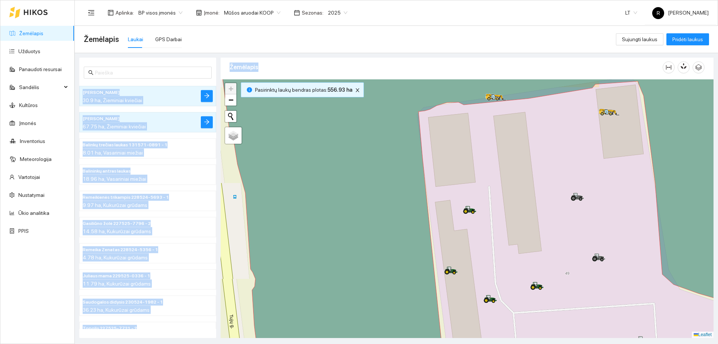
click at [454, 187] on div at bounding box center [467, 208] width 493 height 259
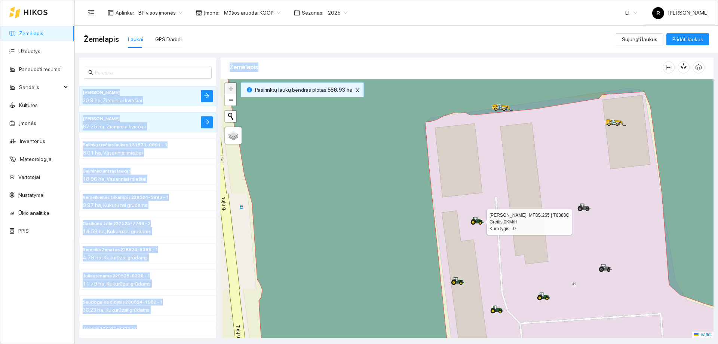
click at [477, 223] on icon at bounding box center [477, 223] width 1 height 0
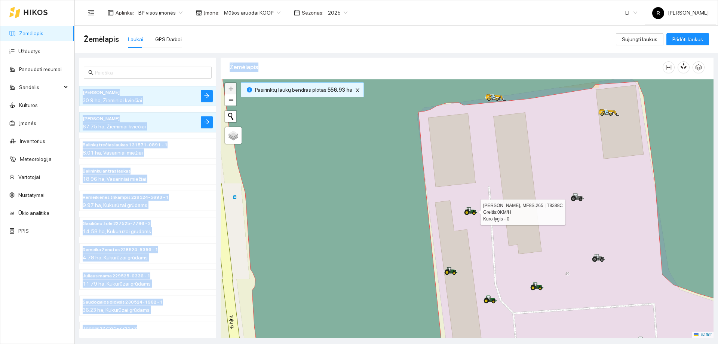
click at [474, 216] on div at bounding box center [470, 210] width 13 height 11
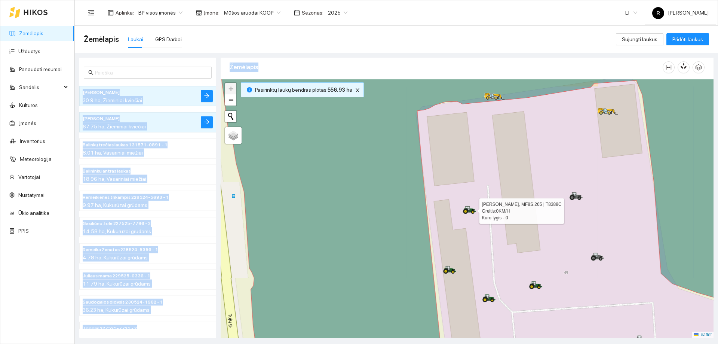
click at [474, 216] on div at bounding box center [467, 208] width 493 height 259
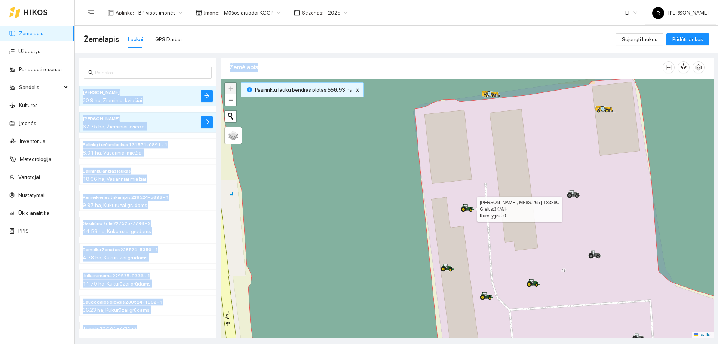
click at [470, 208] on icon at bounding box center [468, 207] width 13 height 6
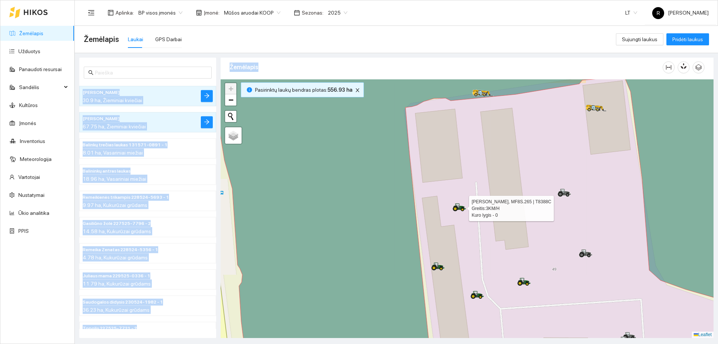
click at [470, 208] on div at bounding box center [467, 208] width 493 height 259
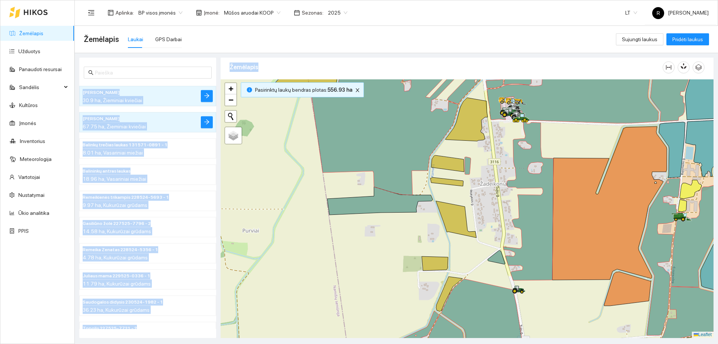
drag, startPoint x: 506, startPoint y: 193, endPoint x: 512, endPoint y: 154, distance: 39.4
click at [512, 154] on div at bounding box center [467, 208] width 493 height 259
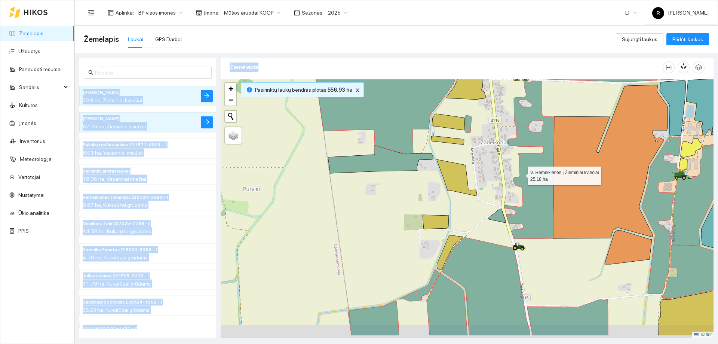
drag, startPoint x: 523, startPoint y: 203, endPoint x: 513, endPoint y: 190, distance: 16.5
click at [521, 175] on icon at bounding box center [529, 159] width 50 height 158
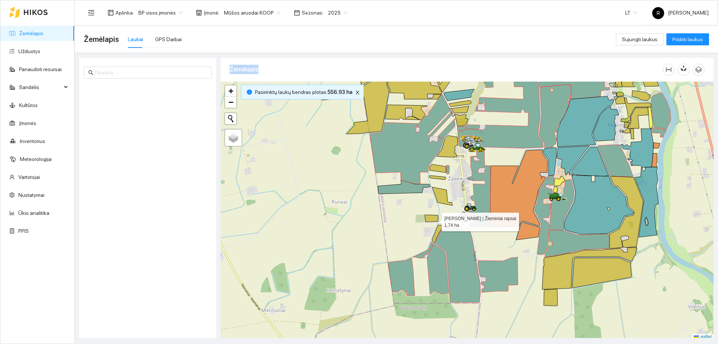
scroll to position [2, 0]
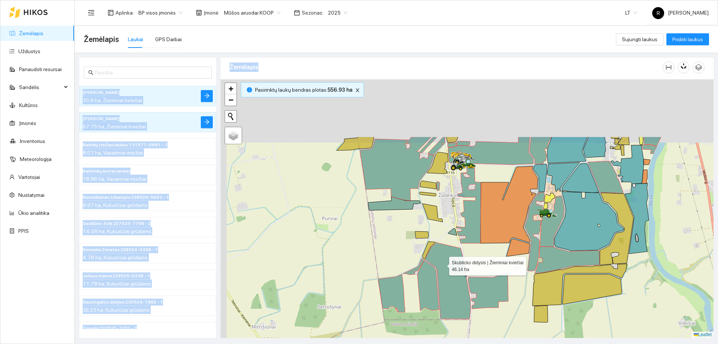
drag, startPoint x: 421, startPoint y: 178, endPoint x: 446, endPoint y: 284, distance: 108.4
click at [446, 284] on icon at bounding box center [448, 280] width 46 height 76
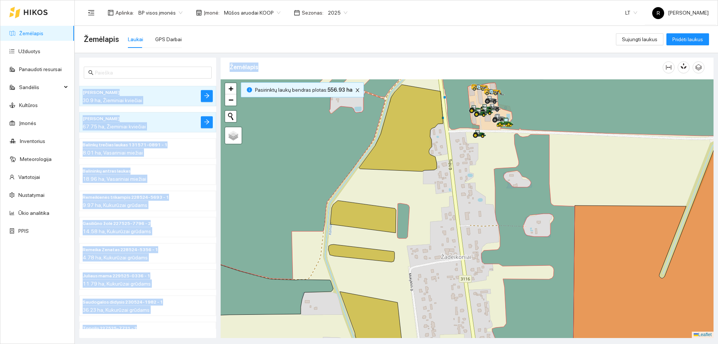
drag, startPoint x: 468, startPoint y: 172, endPoint x: 474, endPoint y: 202, distance: 30.6
click at [474, 202] on div at bounding box center [467, 208] width 493 height 259
